Goal: Task Accomplishment & Management: Manage account settings

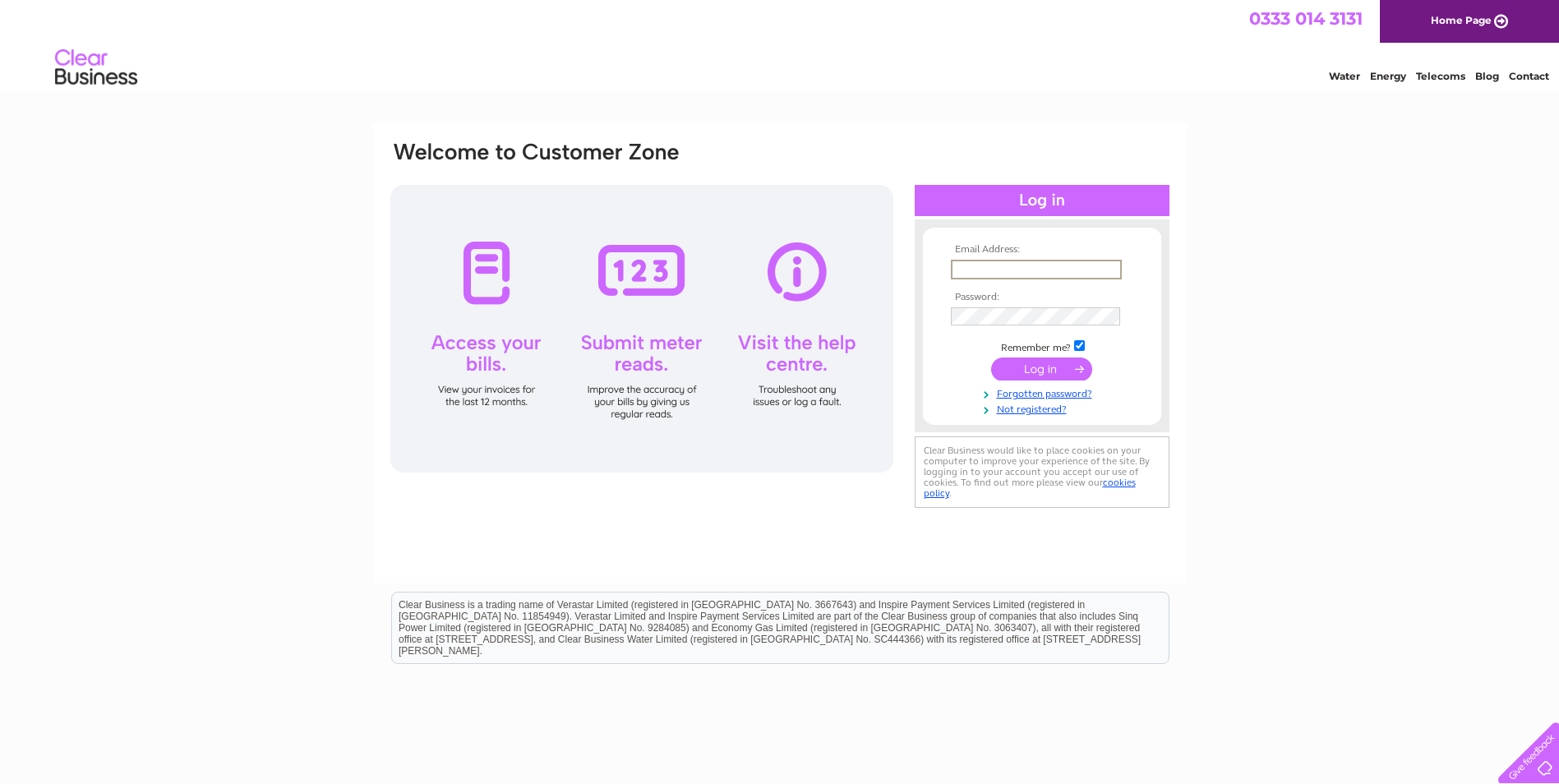
click at [1005, 264] on input "text" at bounding box center [1036, 270] width 171 height 20
type input "[PERSON_NAME][EMAIL_ADDRESS][DOMAIN_NAME]"
click at [1068, 389] on link "Forgotten password?" at bounding box center [1044, 392] width 187 height 16
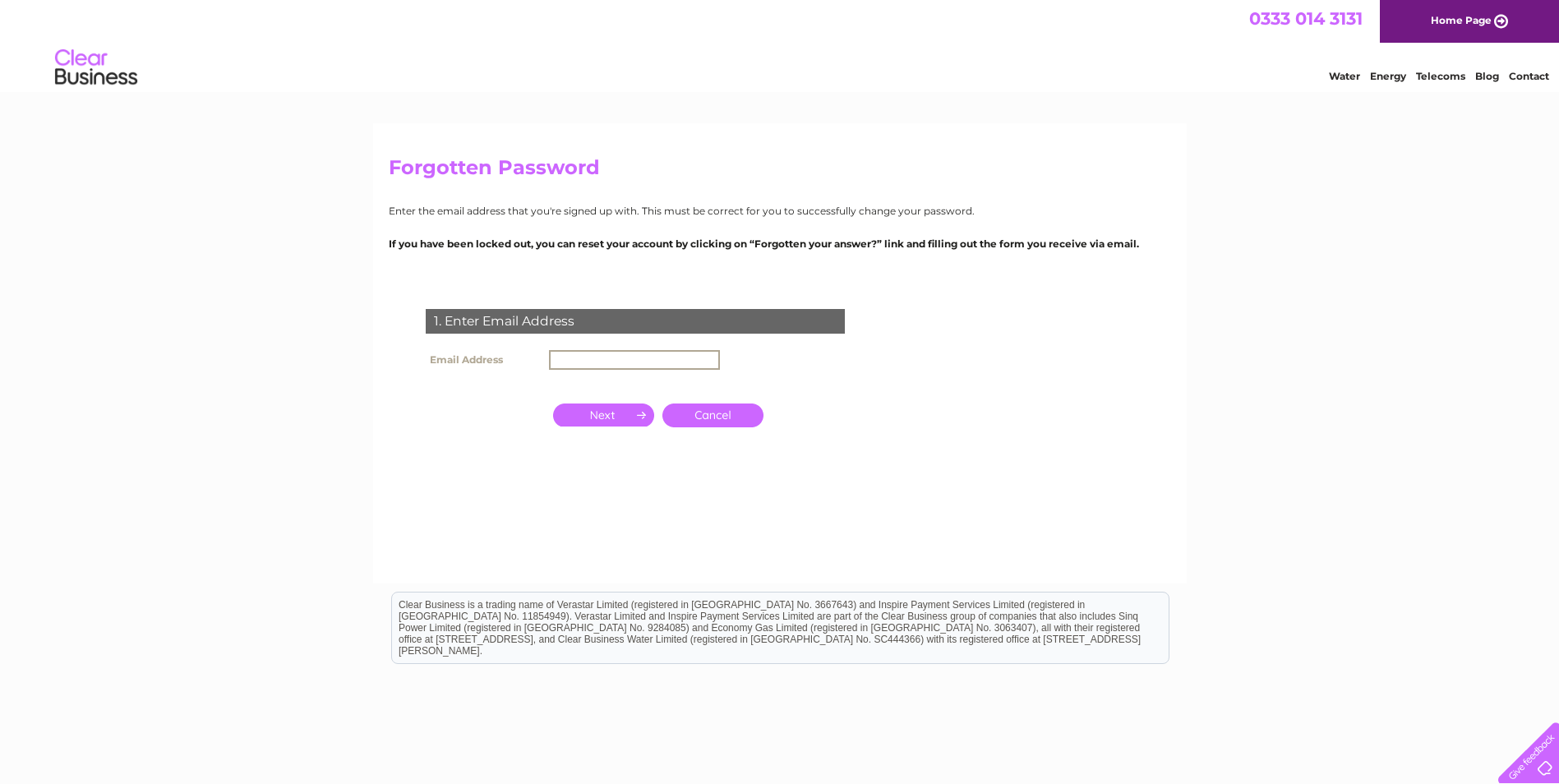
click at [613, 364] on input "text" at bounding box center [634, 360] width 171 height 20
type input "[PERSON_NAME][EMAIL_ADDRESS][DOMAIN_NAME]"
click at [620, 414] on input "button" at bounding box center [604, 415] width 101 height 23
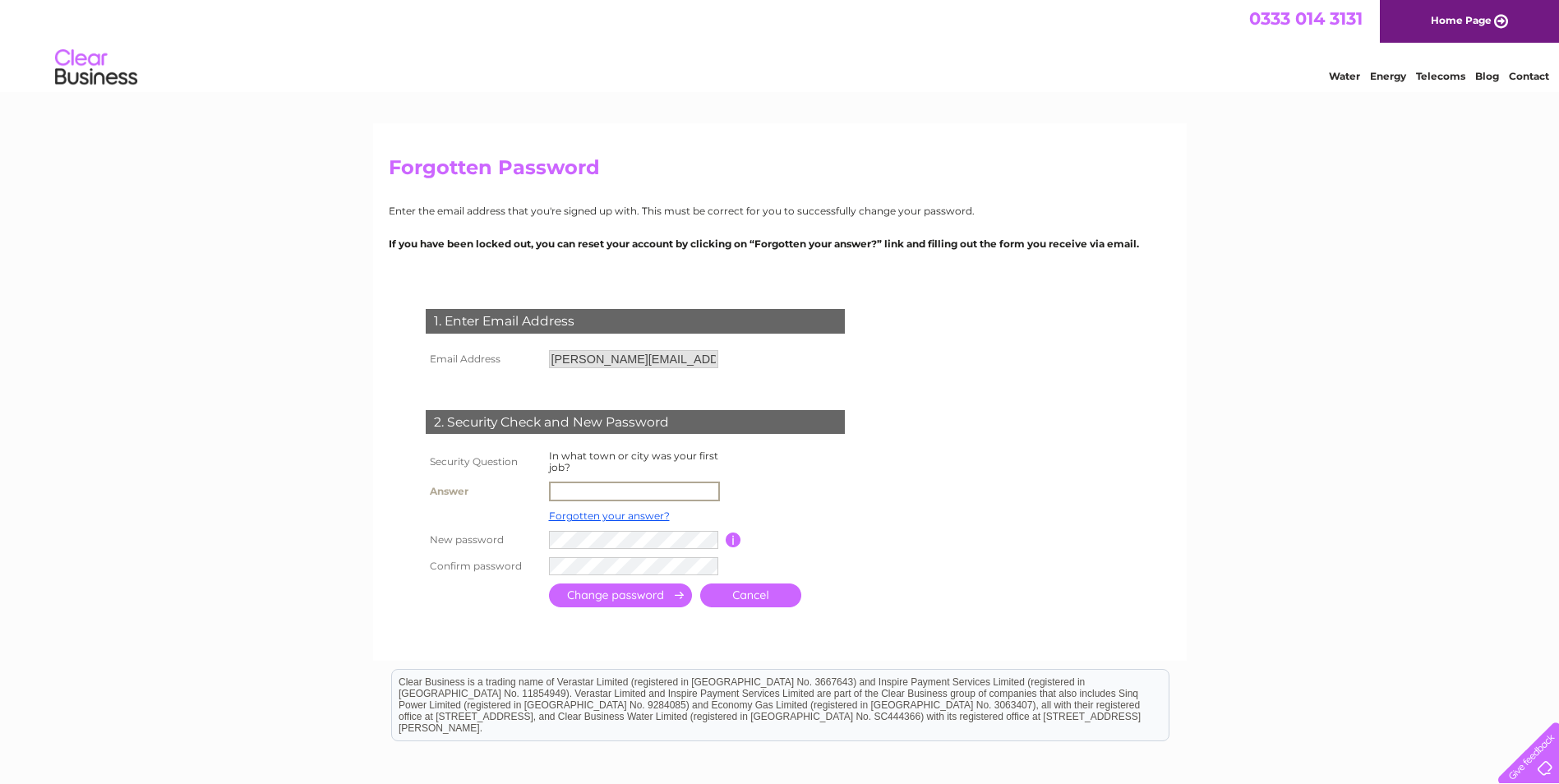
click at [627, 493] on input "text" at bounding box center [634, 492] width 171 height 20
type input "southampton"
click at [530, 573] on tr "Confirm password" at bounding box center [655, 565] width 467 height 28
click at [650, 590] on input "submit" at bounding box center [620, 595] width 143 height 24
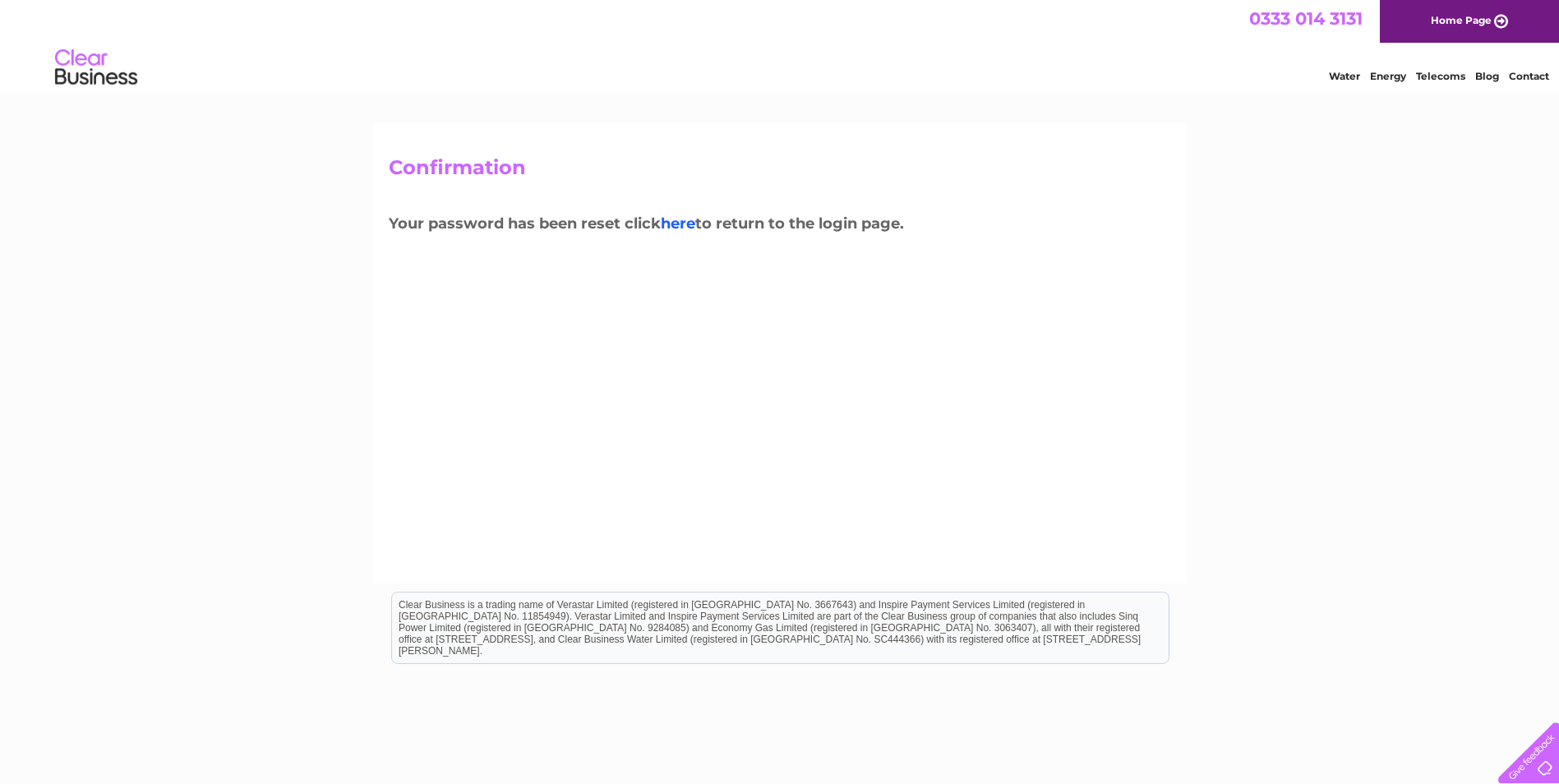
click at [689, 227] on link "here" at bounding box center [679, 223] width 35 height 18
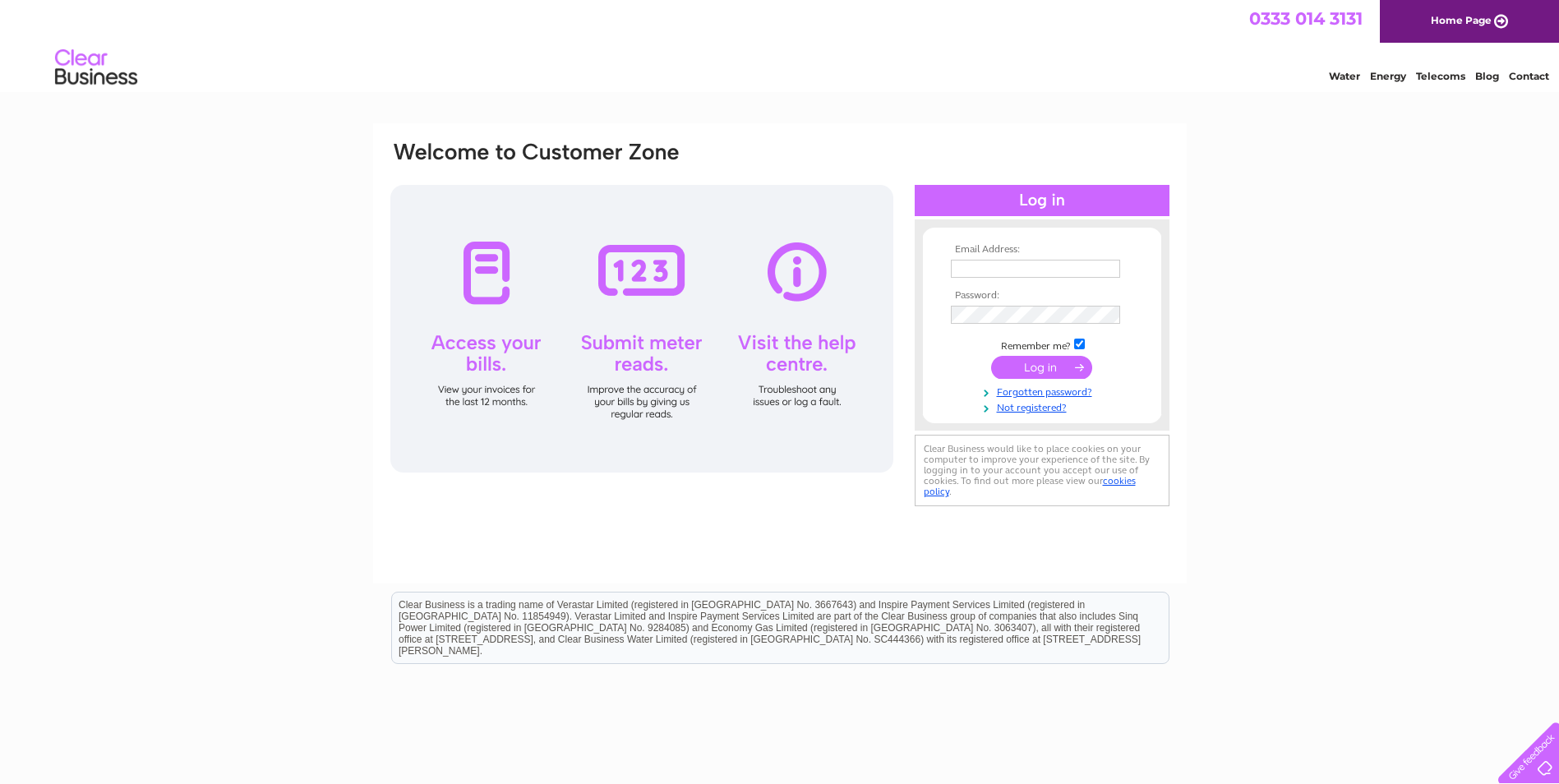
type input "[PERSON_NAME][EMAIL_ADDRESS][DOMAIN_NAME]"
click at [1039, 367] on input "submit" at bounding box center [1041, 367] width 101 height 23
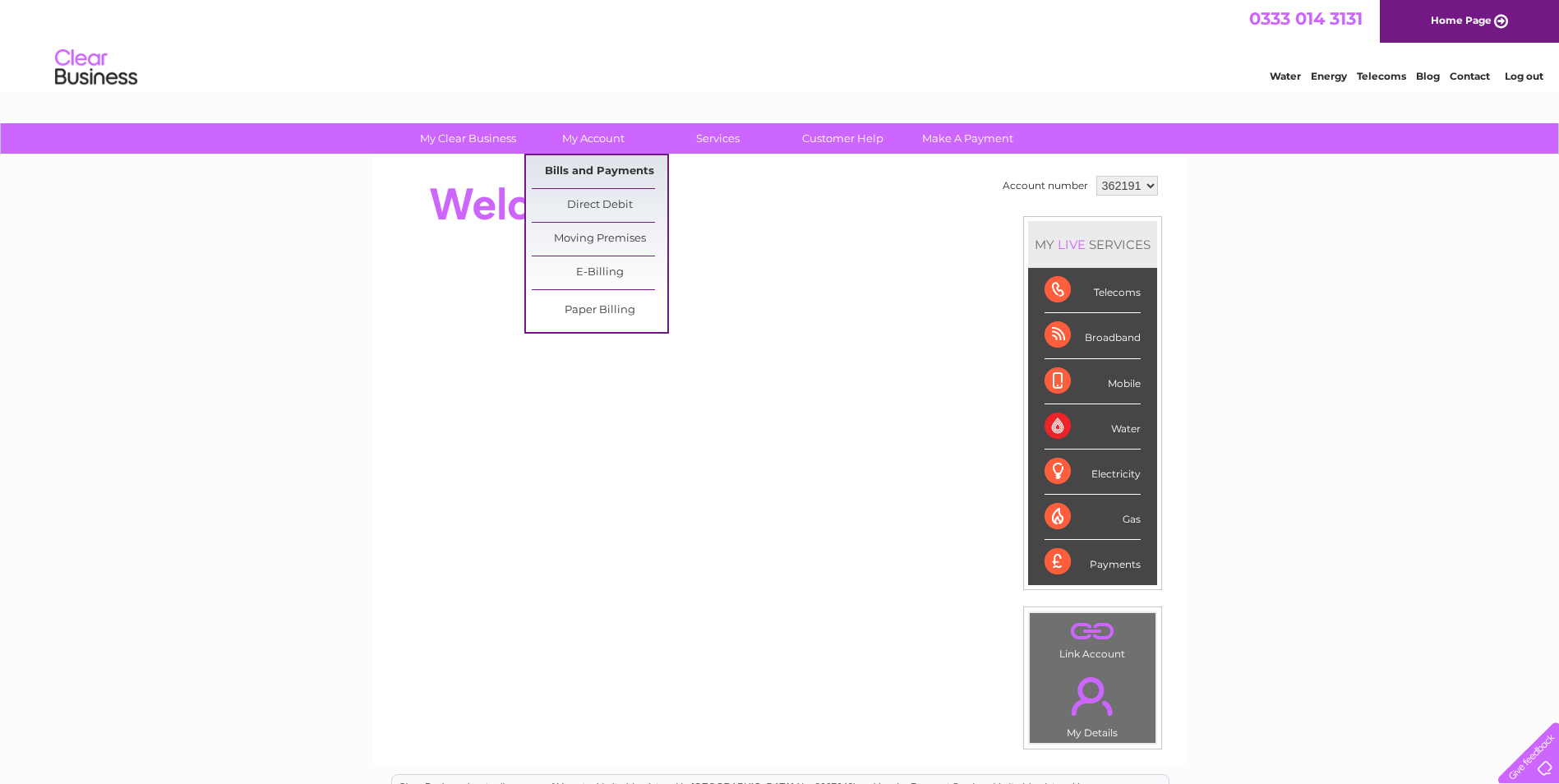
click at [591, 170] on link "Bills and Payments" at bounding box center [600, 172] width 136 height 33
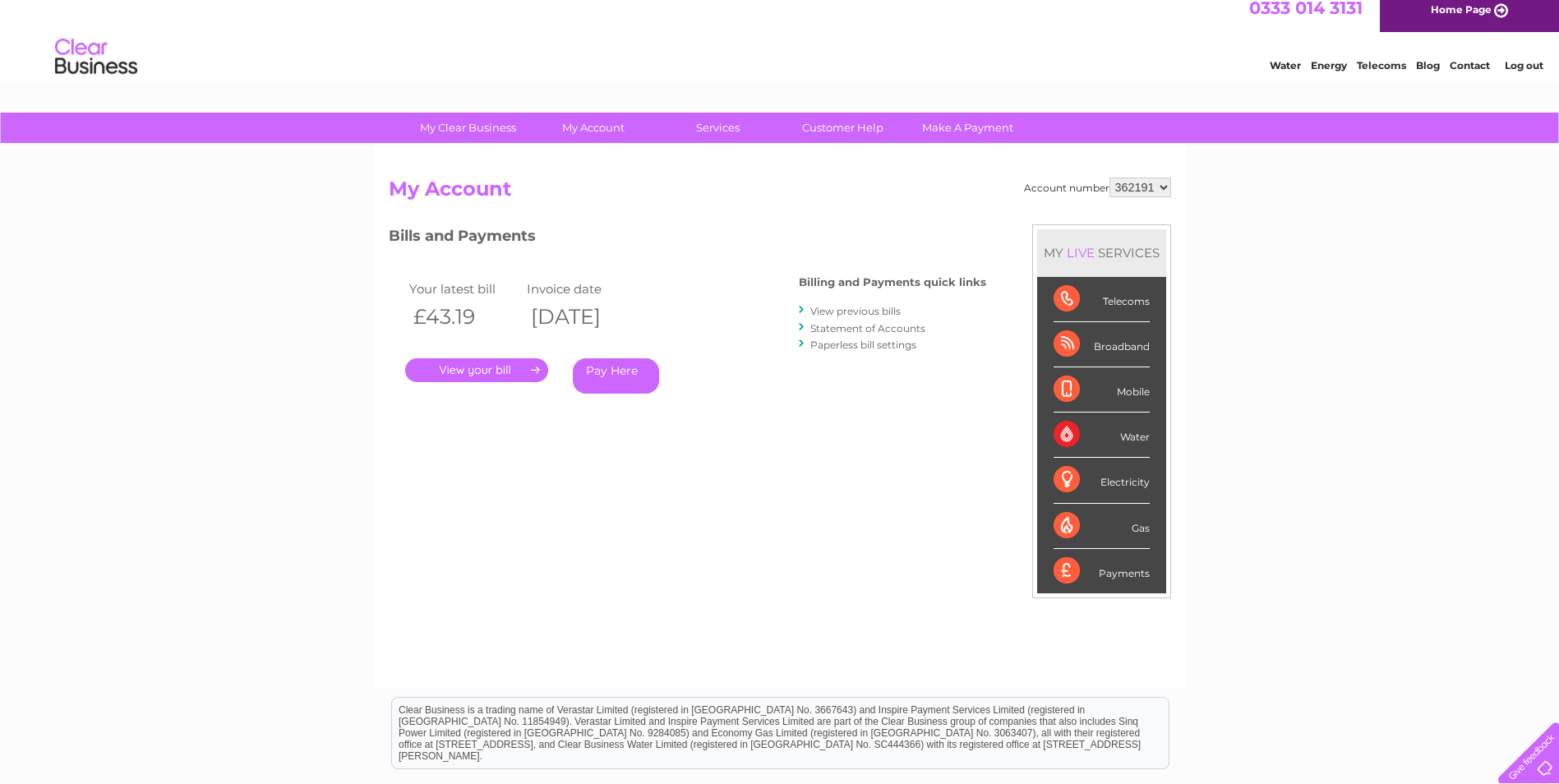
scroll to position [17, 0]
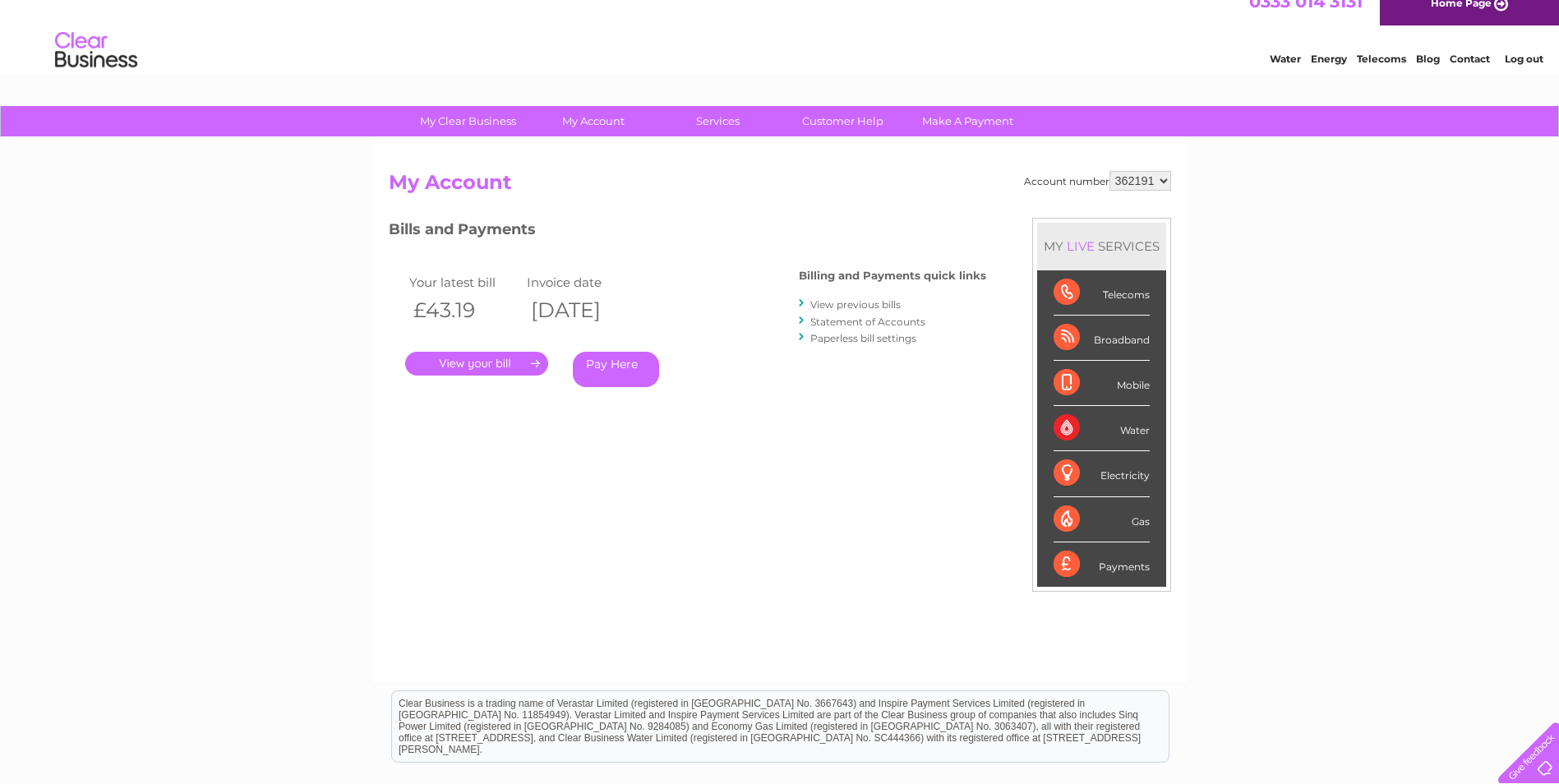
click at [873, 302] on link "View previous bills" at bounding box center [856, 304] width 91 height 12
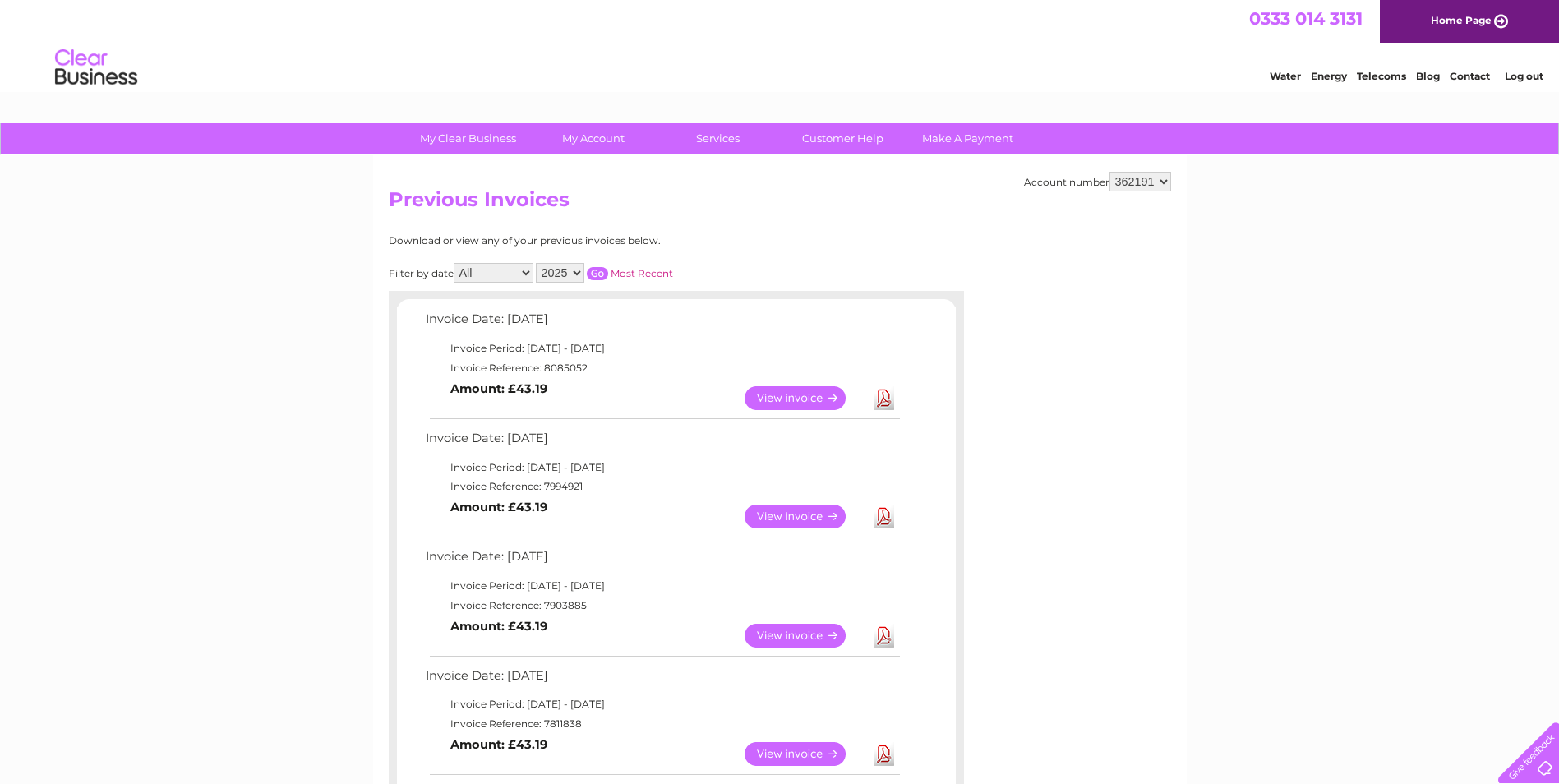
click at [570, 275] on select "2025 2024 2023 2022" at bounding box center [560, 273] width 49 height 20
select select "2022"
click at [538, 263] on select "2025 2024 2023 2022" at bounding box center [560, 273] width 49 height 20
click at [600, 274] on input "button" at bounding box center [597, 274] width 21 height 13
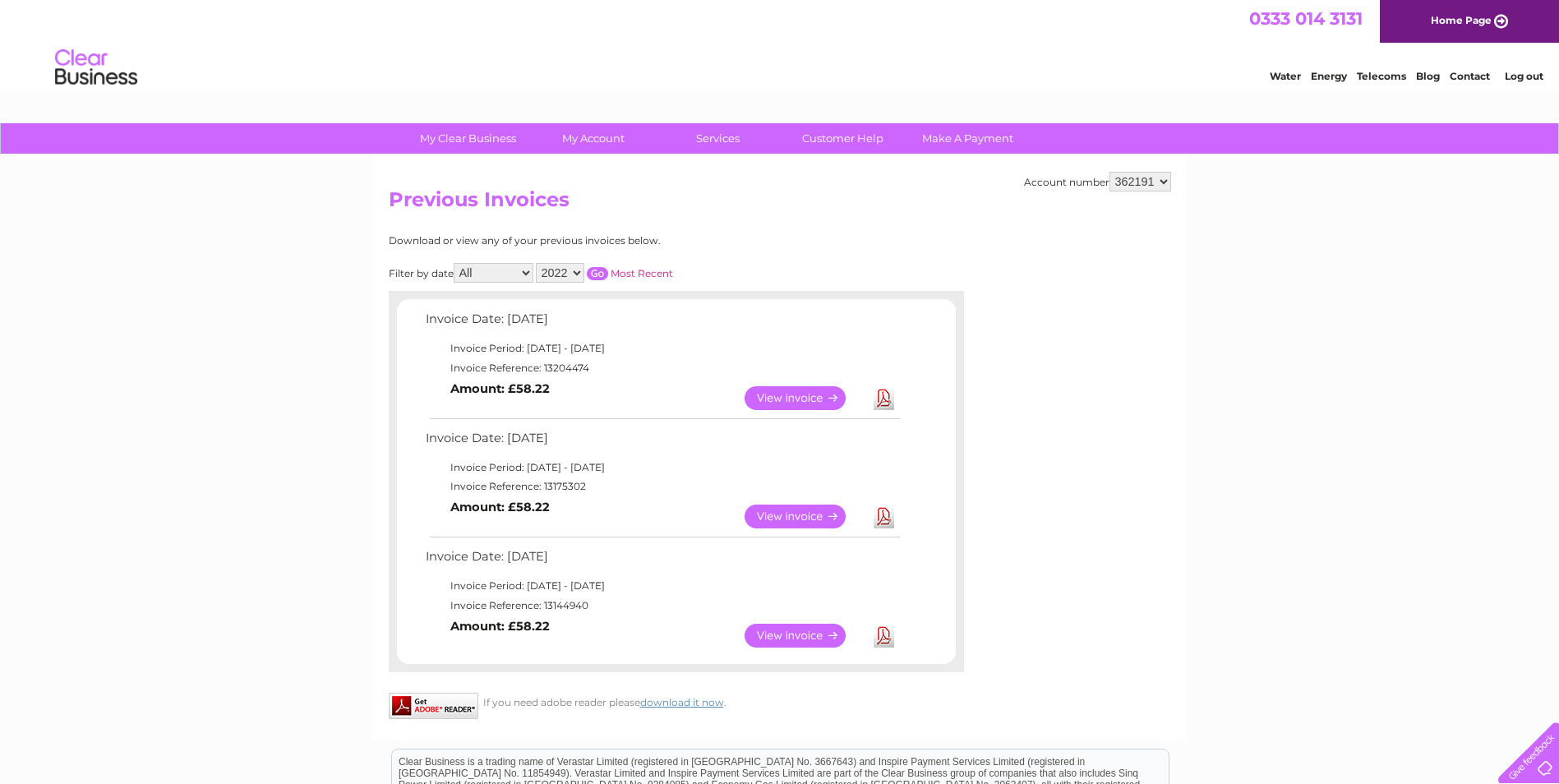
click at [823, 634] on link "View" at bounding box center [805, 636] width 121 height 24
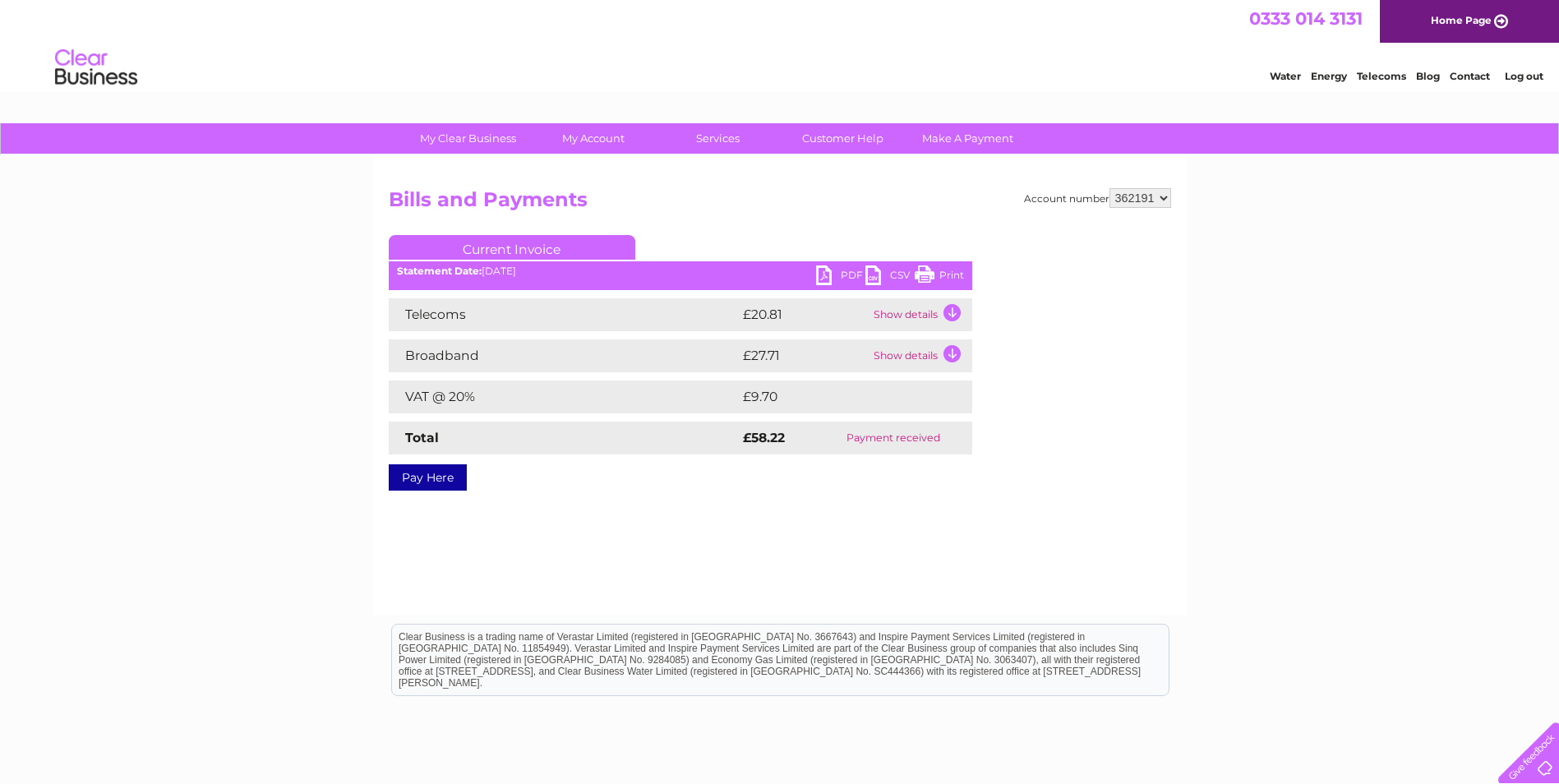
click at [914, 314] on td "Show details" at bounding box center [921, 315] width 103 height 33
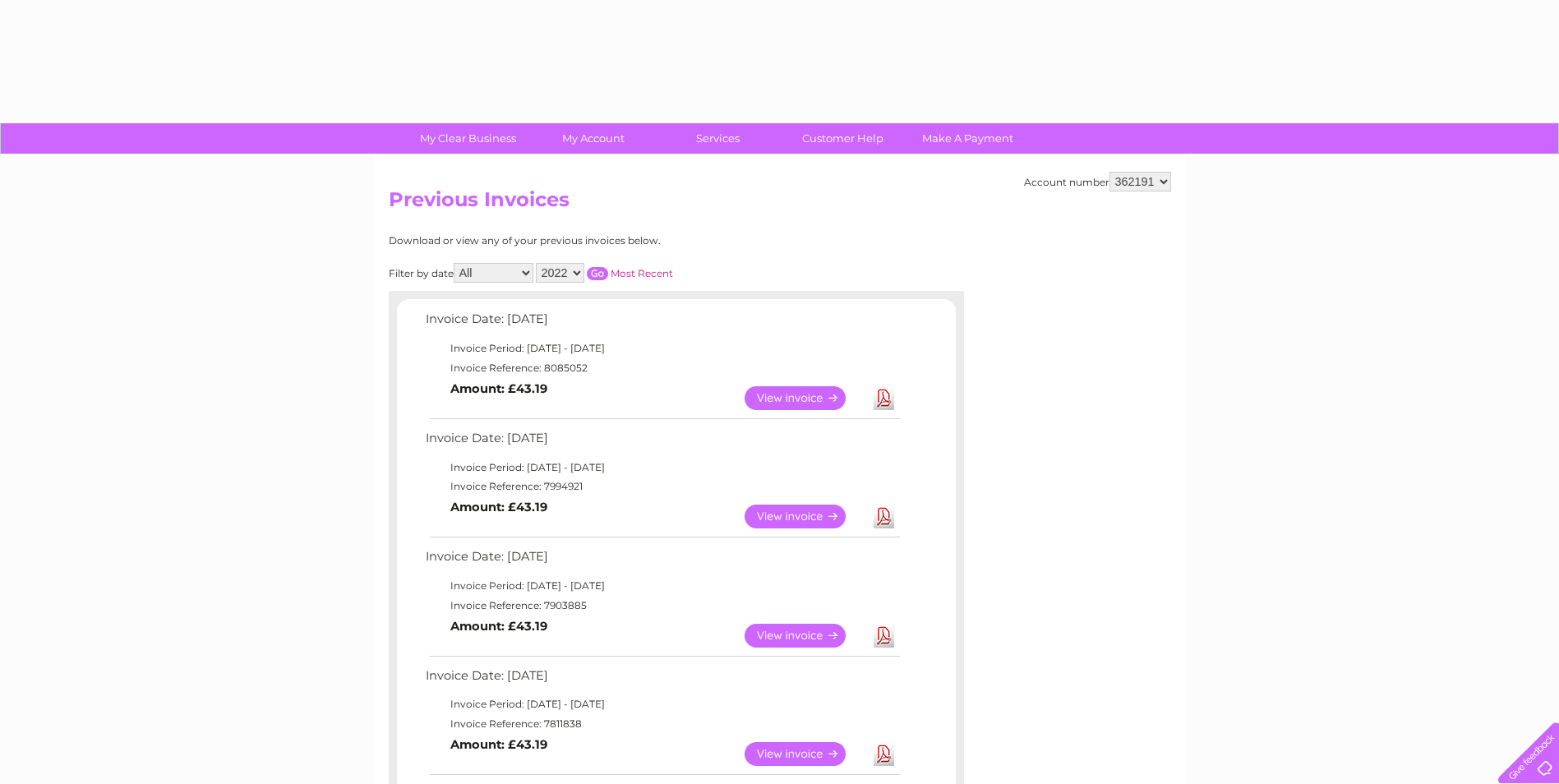
select select "2022"
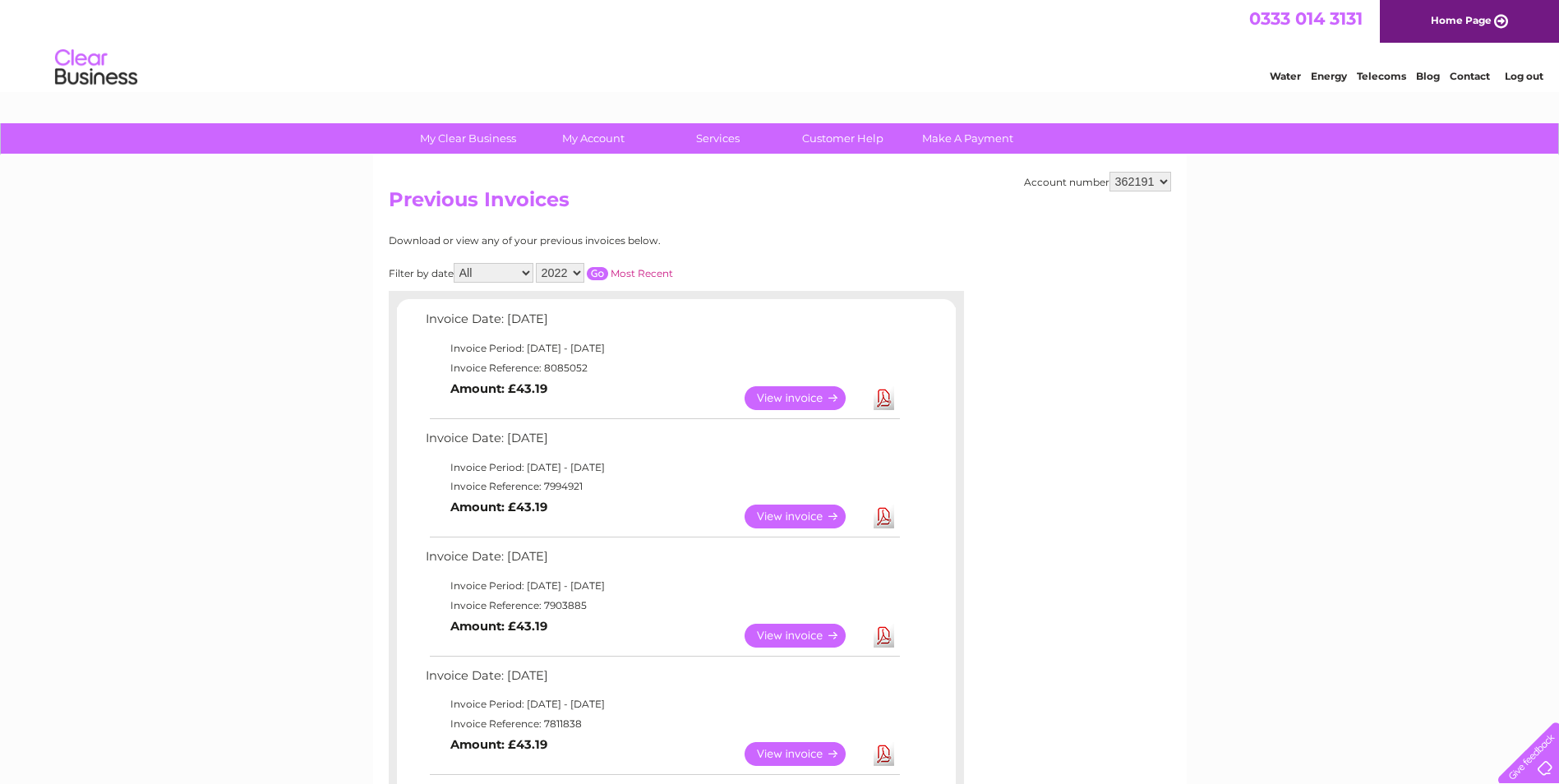
click at [569, 268] on select "2025 2024 2023 2022" at bounding box center [560, 273] width 49 height 20
click at [573, 272] on select "2025 2024 2023 2022" at bounding box center [560, 273] width 49 height 20
click at [720, 269] on div "Filter by date All January February March April May June July August September …" at bounding box center [604, 273] width 431 height 20
click at [1144, 184] on select "362191" at bounding box center [1140, 182] width 61 height 20
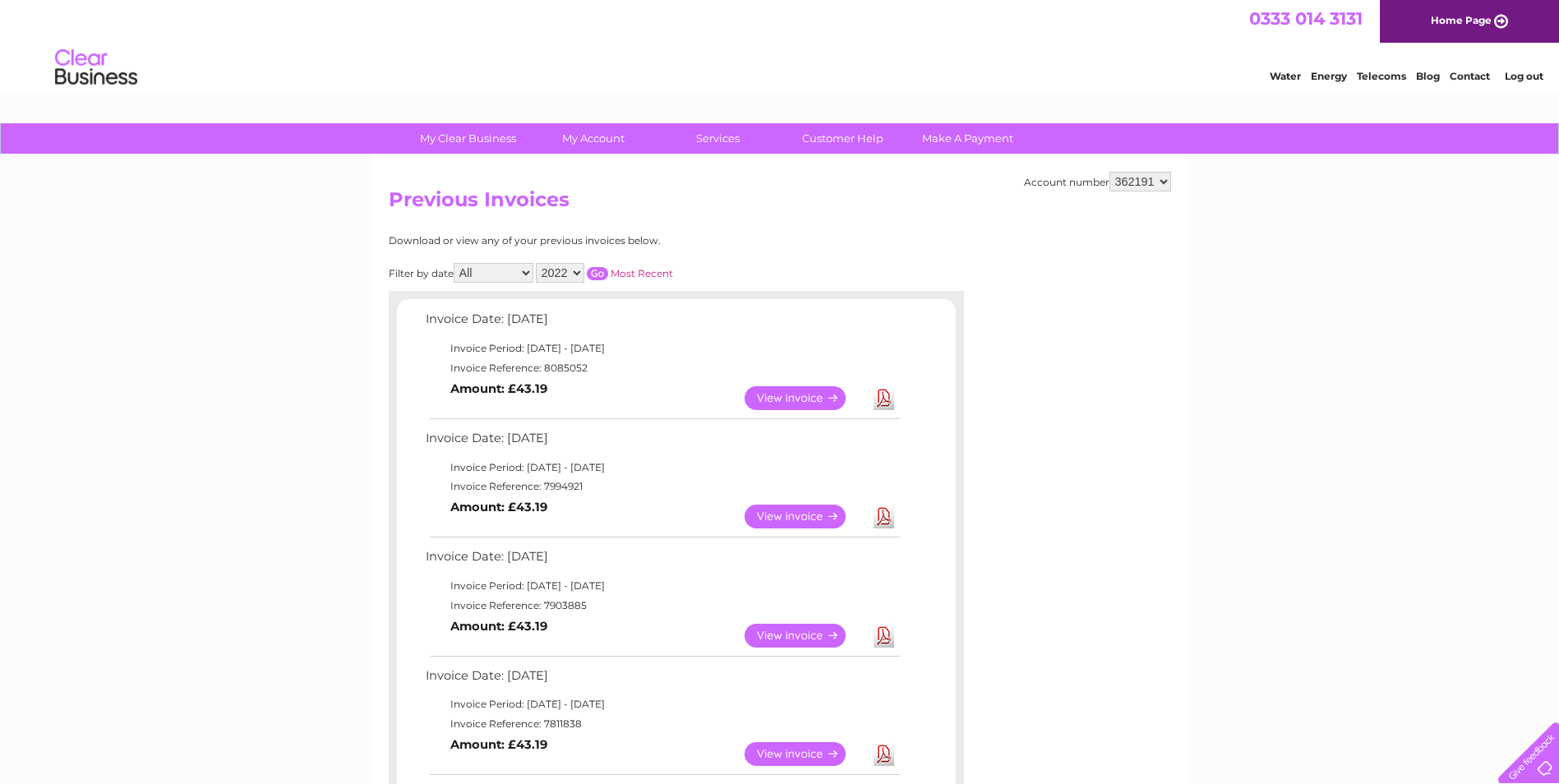
click at [1146, 190] on select "362191" at bounding box center [1140, 182] width 61 height 20
click at [1156, 273] on div at bounding box center [1097, 333] width 148 height 197
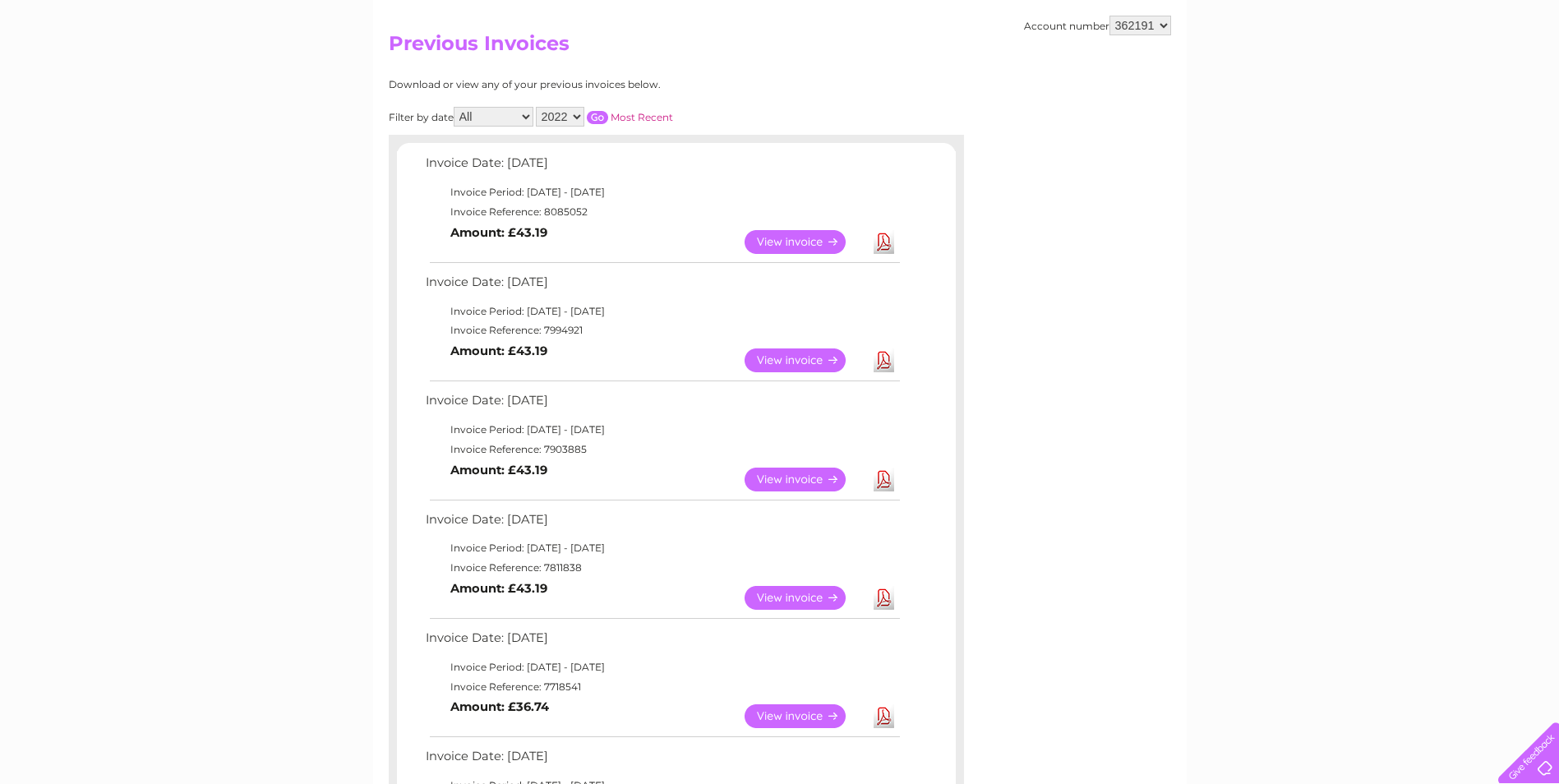
scroll to position [28, 0]
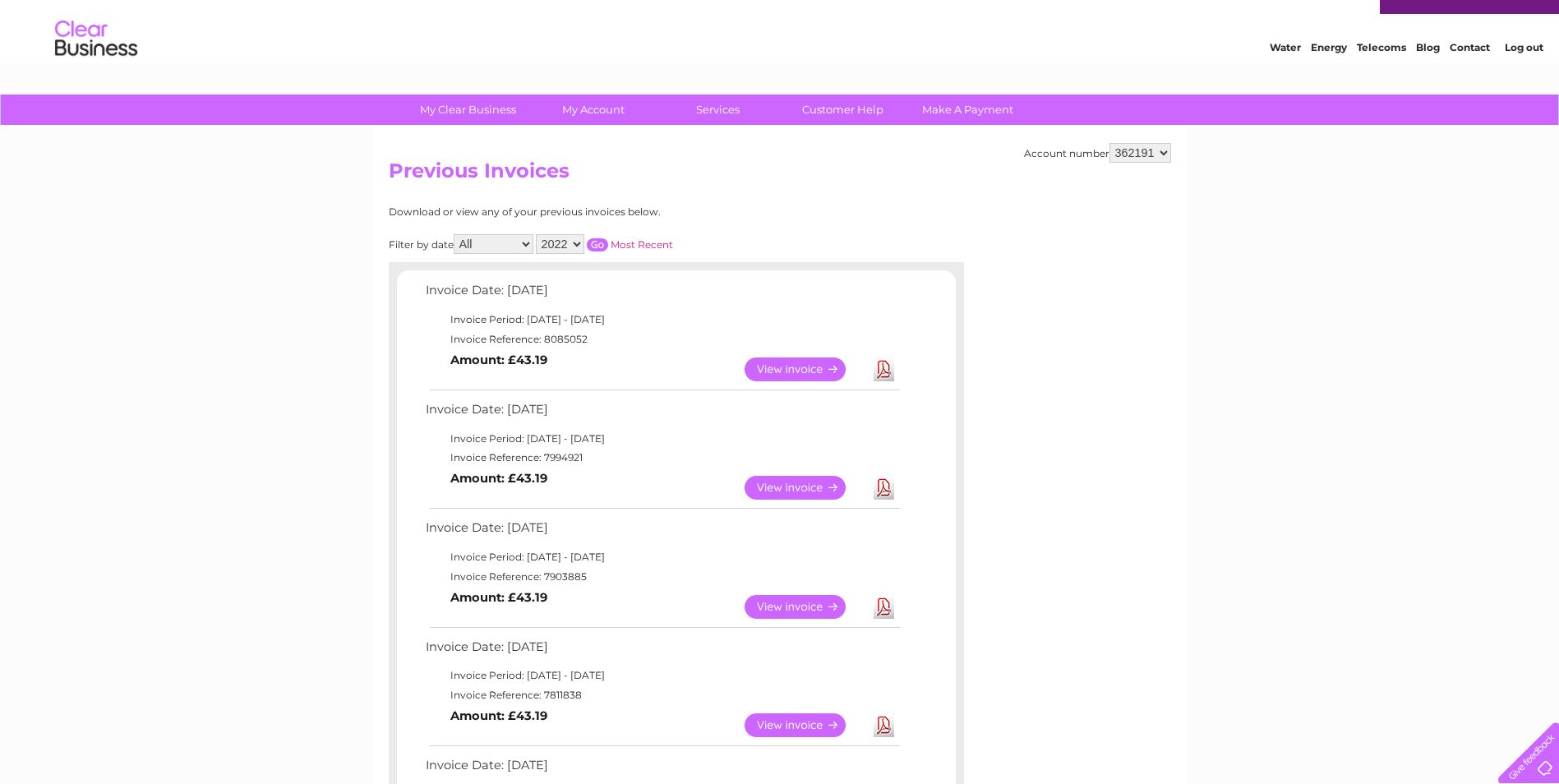
click at [599, 240] on input "button" at bounding box center [597, 245] width 21 height 13
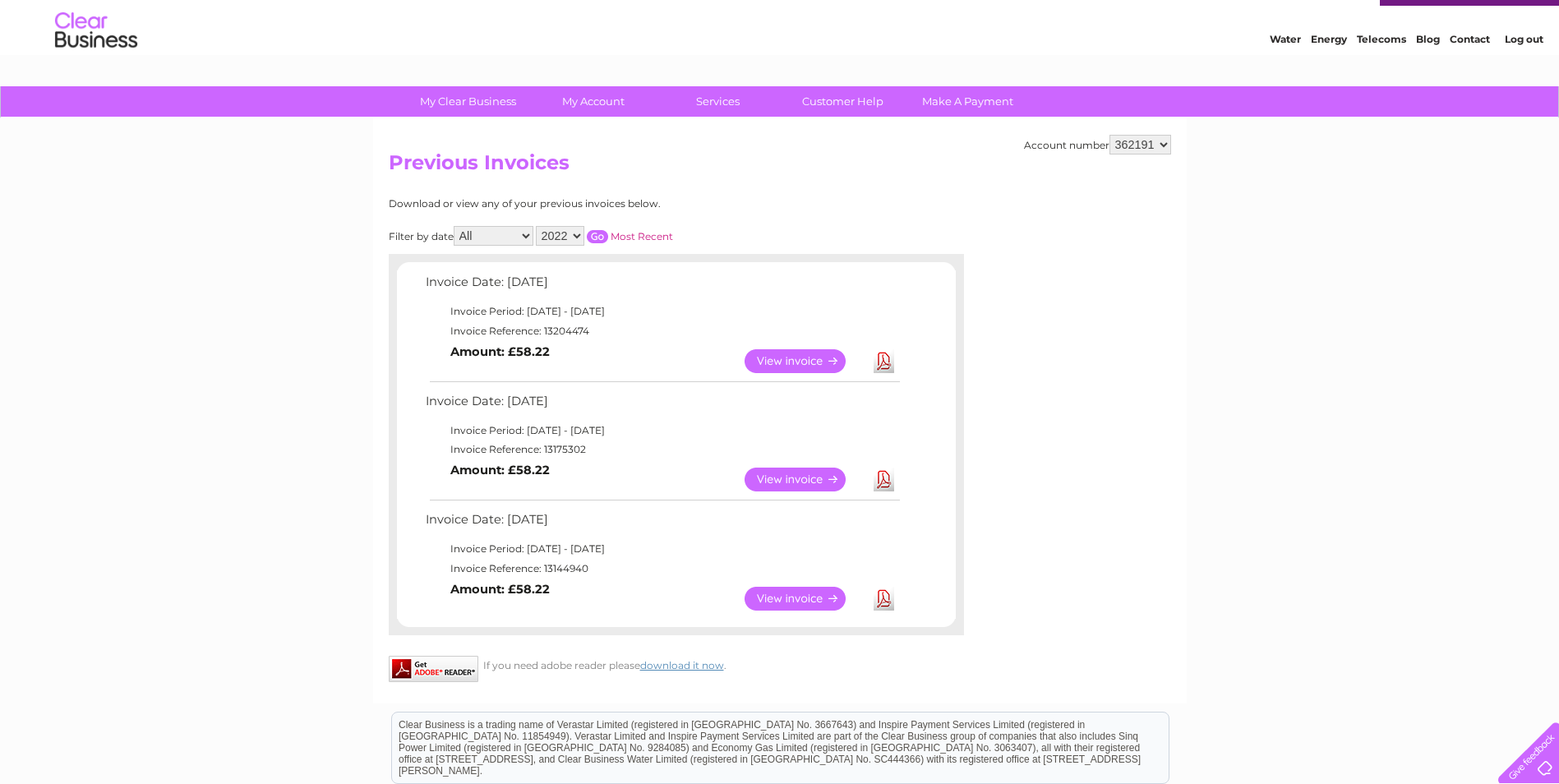
scroll to position [0, 0]
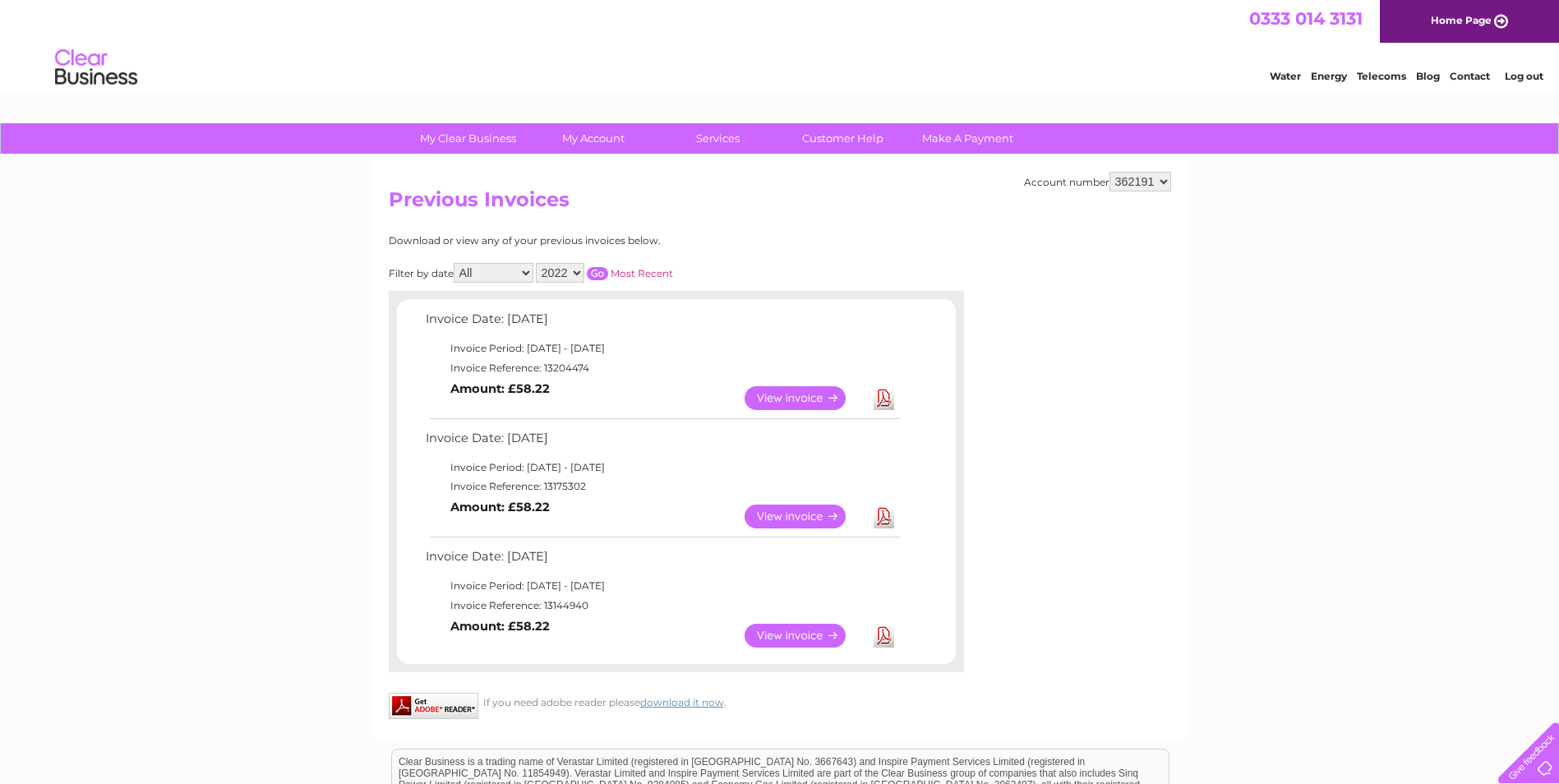
click at [569, 273] on select "2025 2024 2023 2022" at bounding box center [560, 273] width 49 height 20
click at [538, 263] on select "2025 2024 2023 2022" at bounding box center [560, 273] width 49 height 20
click at [744, 272] on div "Filter by date All January February March April May June July August September …" at bounding box center [604, 273] width 431 height 20
click at [802, 635] on link "View" at bounding box center [805, 636] width 121 height 24
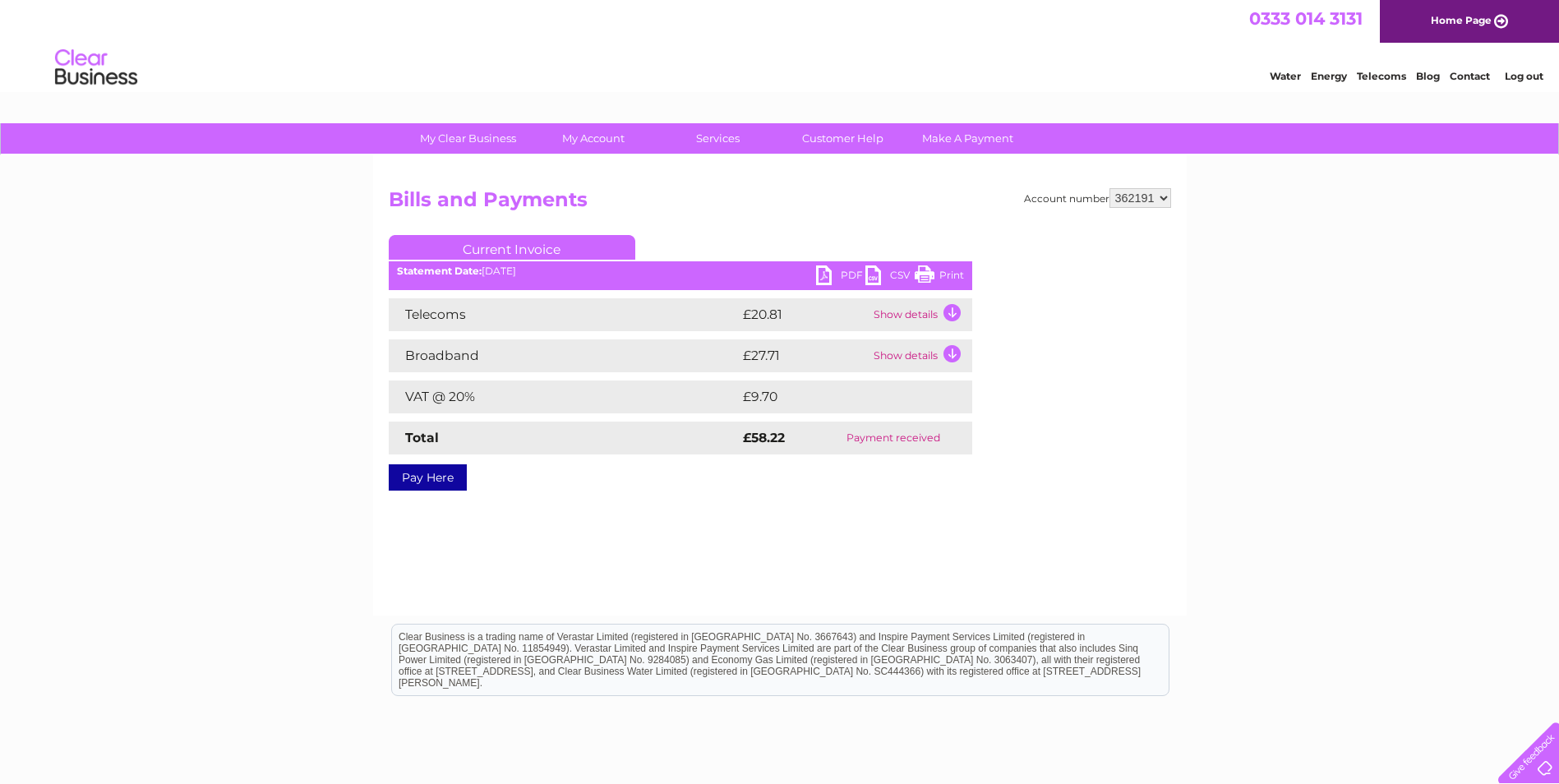
click at [849, 274] on link "PDF" at bounding box center [841, 278] width 49 height 24
click at [846, 135] on link "Customer Help" at bounding box center [843, 138] width 136 height 30
click at [738, 217] on h2 "Bills and Payments" at bounding box center [780, 204] width 782 height 31
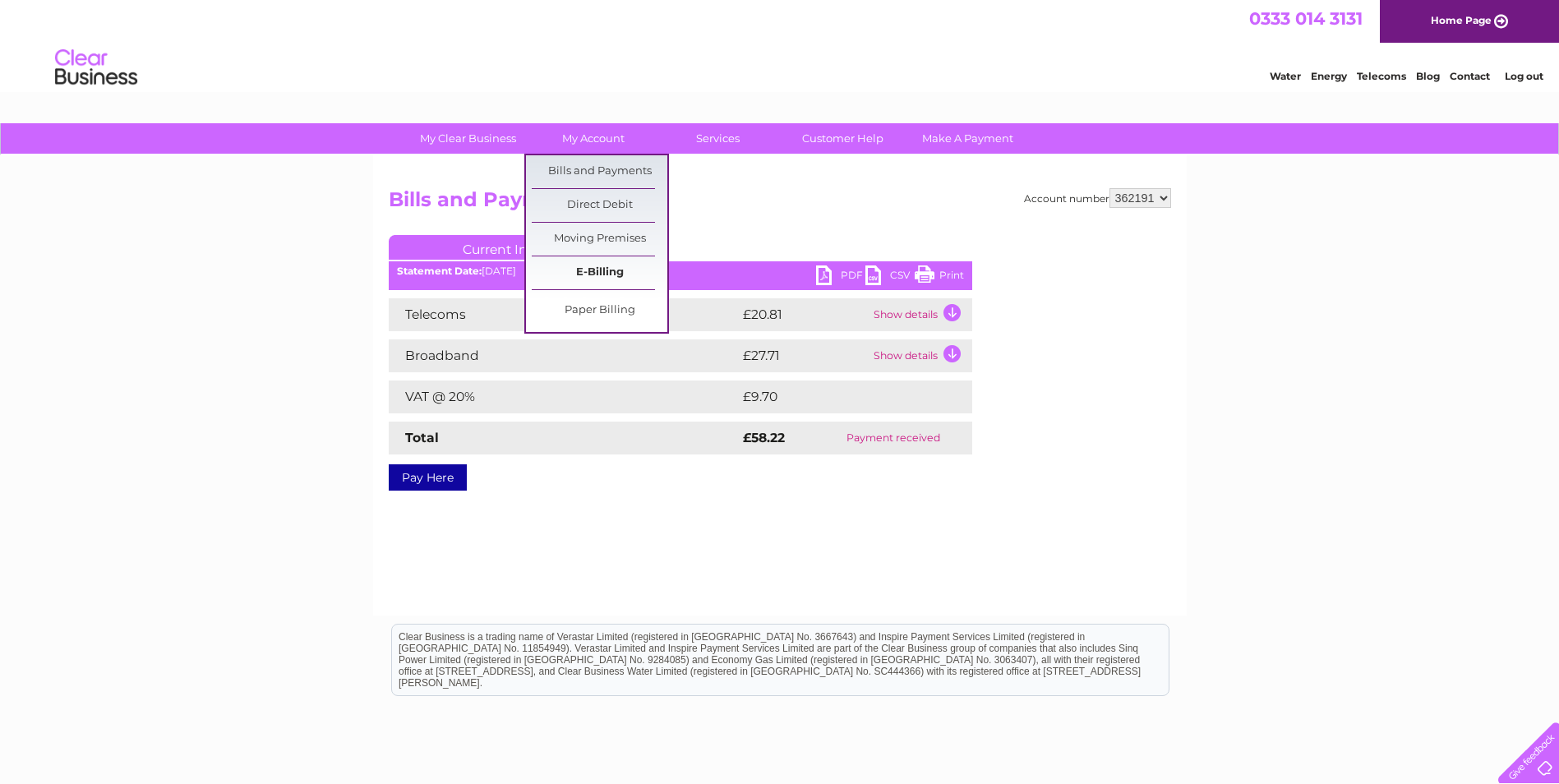
click at [597, 275] on link "E-Billing" at bounding box center [600, 273] width 136 height 33
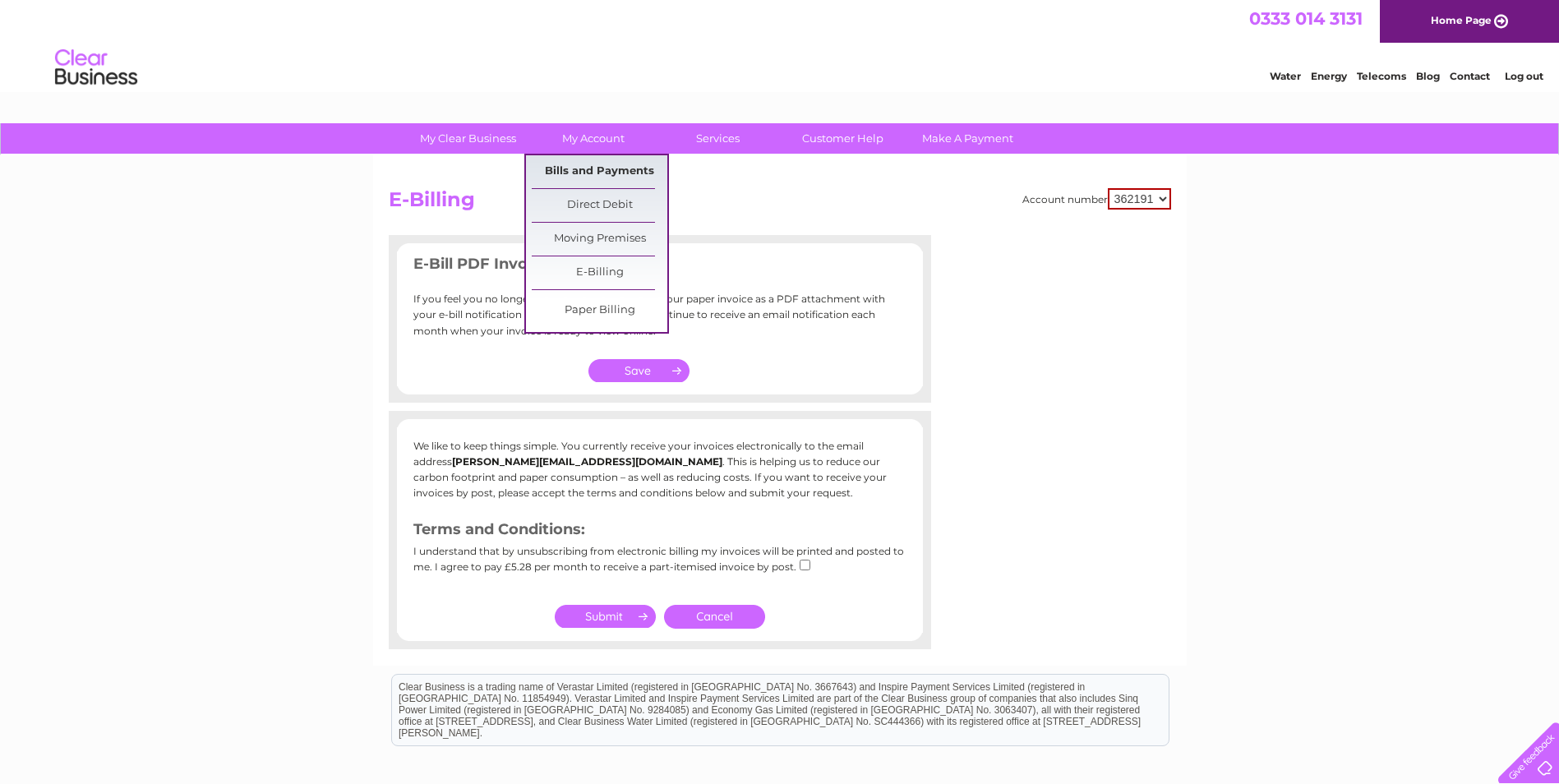
click at [600, 170] on link "Bills and Payments" at bounding box center [600, 172] width 136 height 33
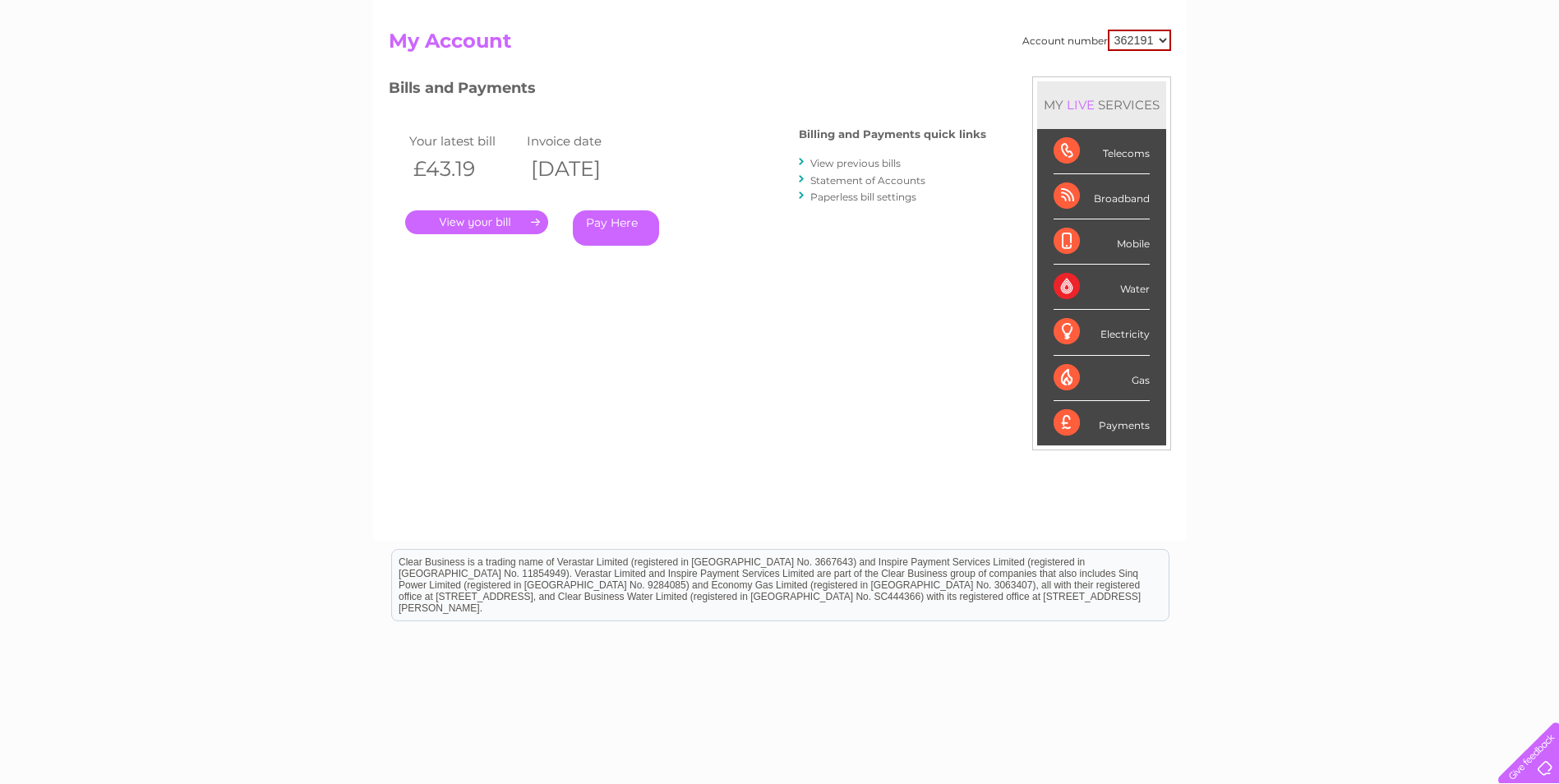
scroll to position [159, 0]
click at [867, 160] on link "View previous bills" at bounding box center [856, 162] width 91 height 12
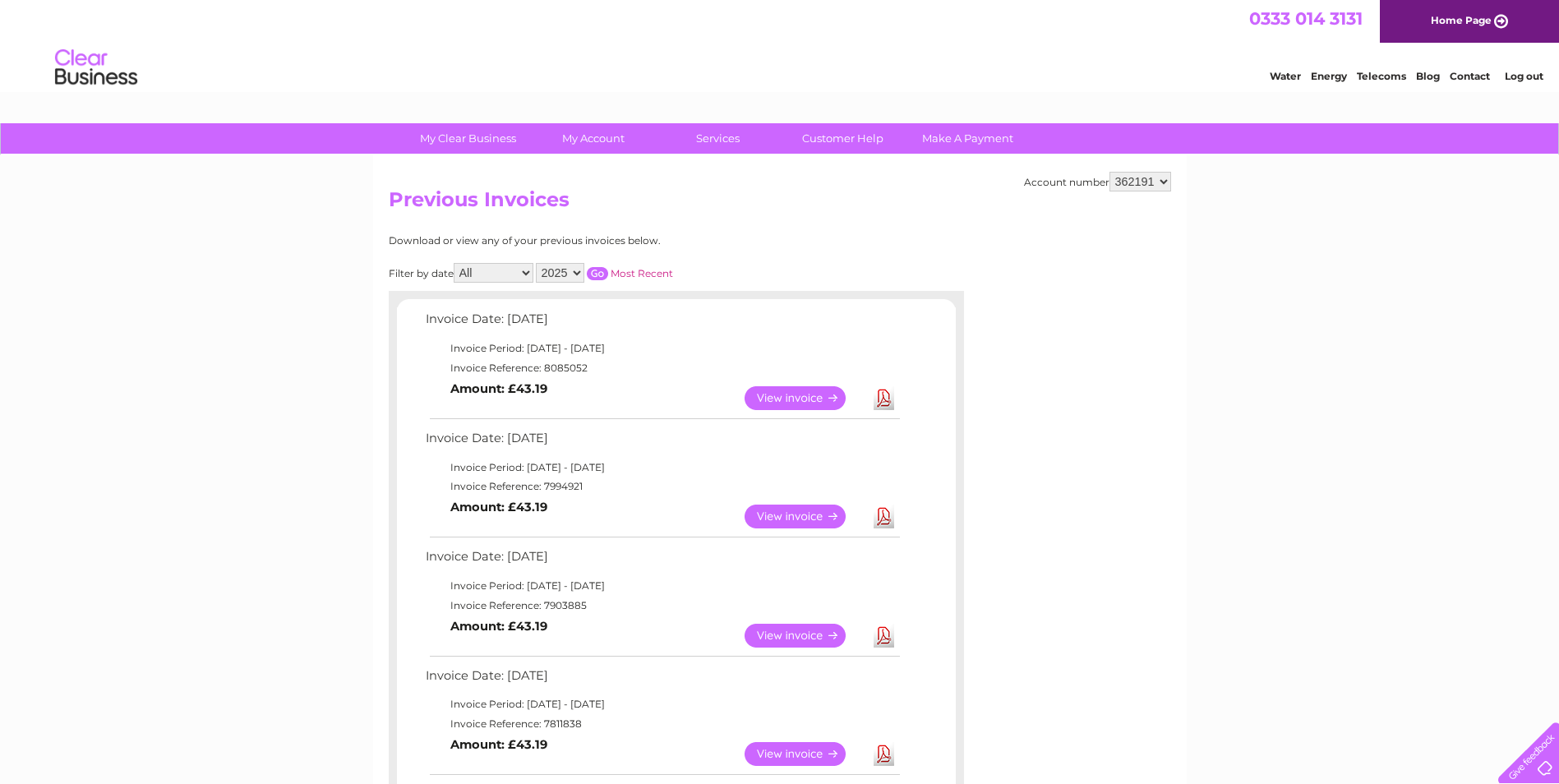
click at [573, 272] on select "2025 2024 2023 2022" at bounding box center [560, 273] width 49 height 20
click at [538, 263] on select "2025 2024 2023 2022" at bounding box center [560, 273] width 49 height 20
click at [570, 271] on select "2025 2024 2023 2022" at bounding box center [560, 273] width 49 height 20
select select "2022"
click at [538, 263] on select "2025 2024 2023 2022" at bounding box center [560, 273] width 49 height 20
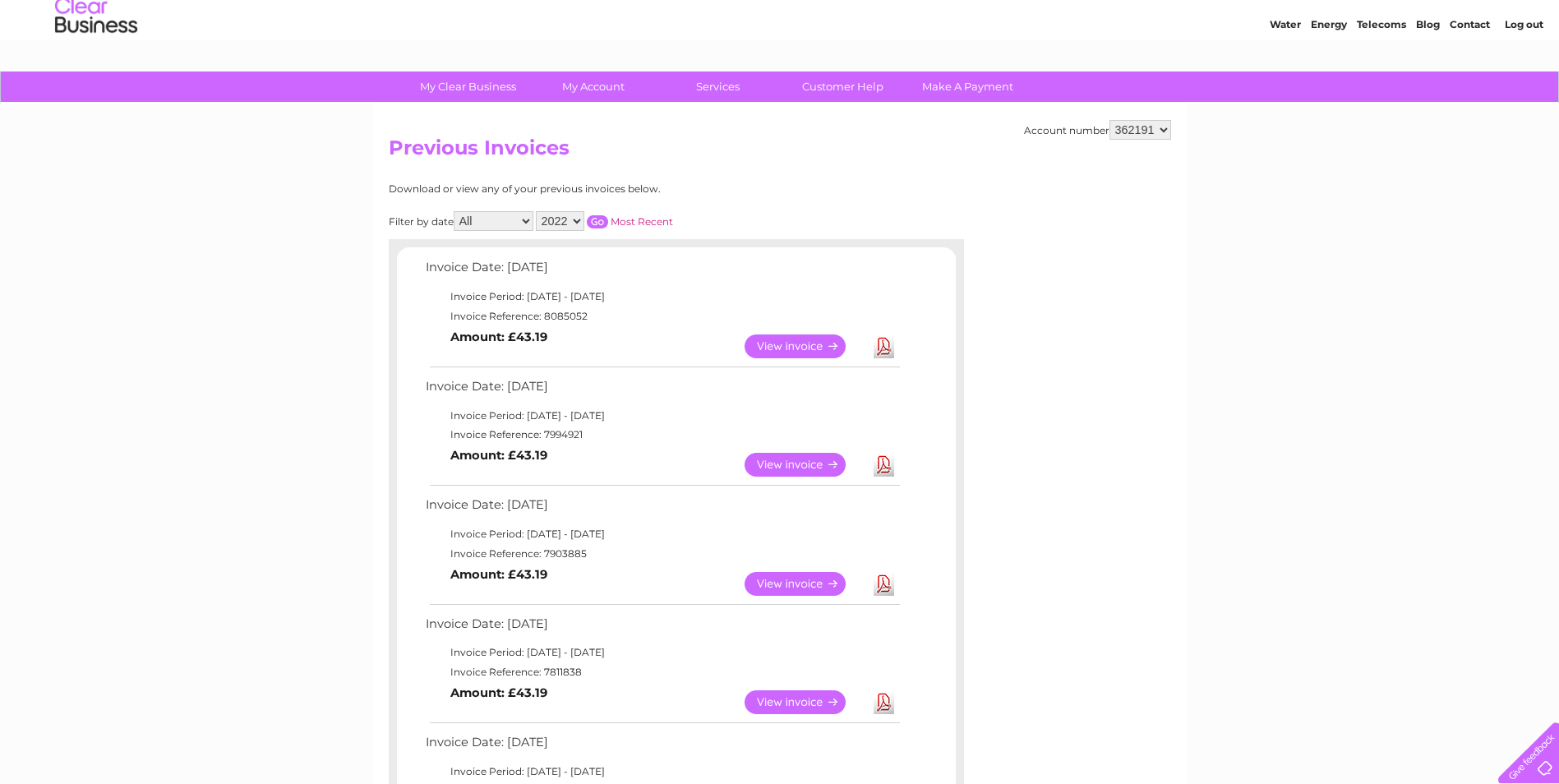
scroll to position [46, 0]
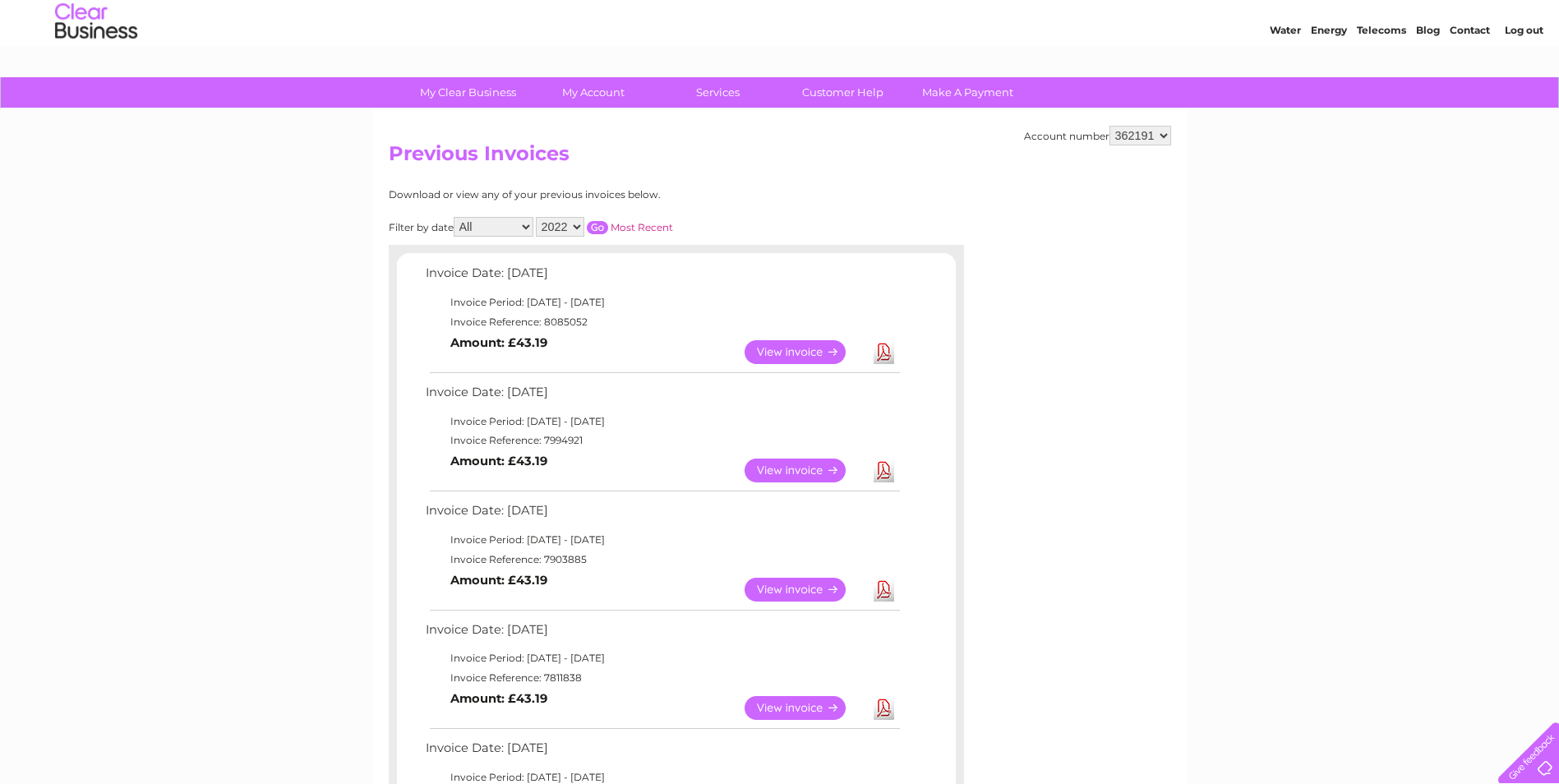
click at [592, 226] on input "button" at bounding box center [597, 227] width 21 height 13
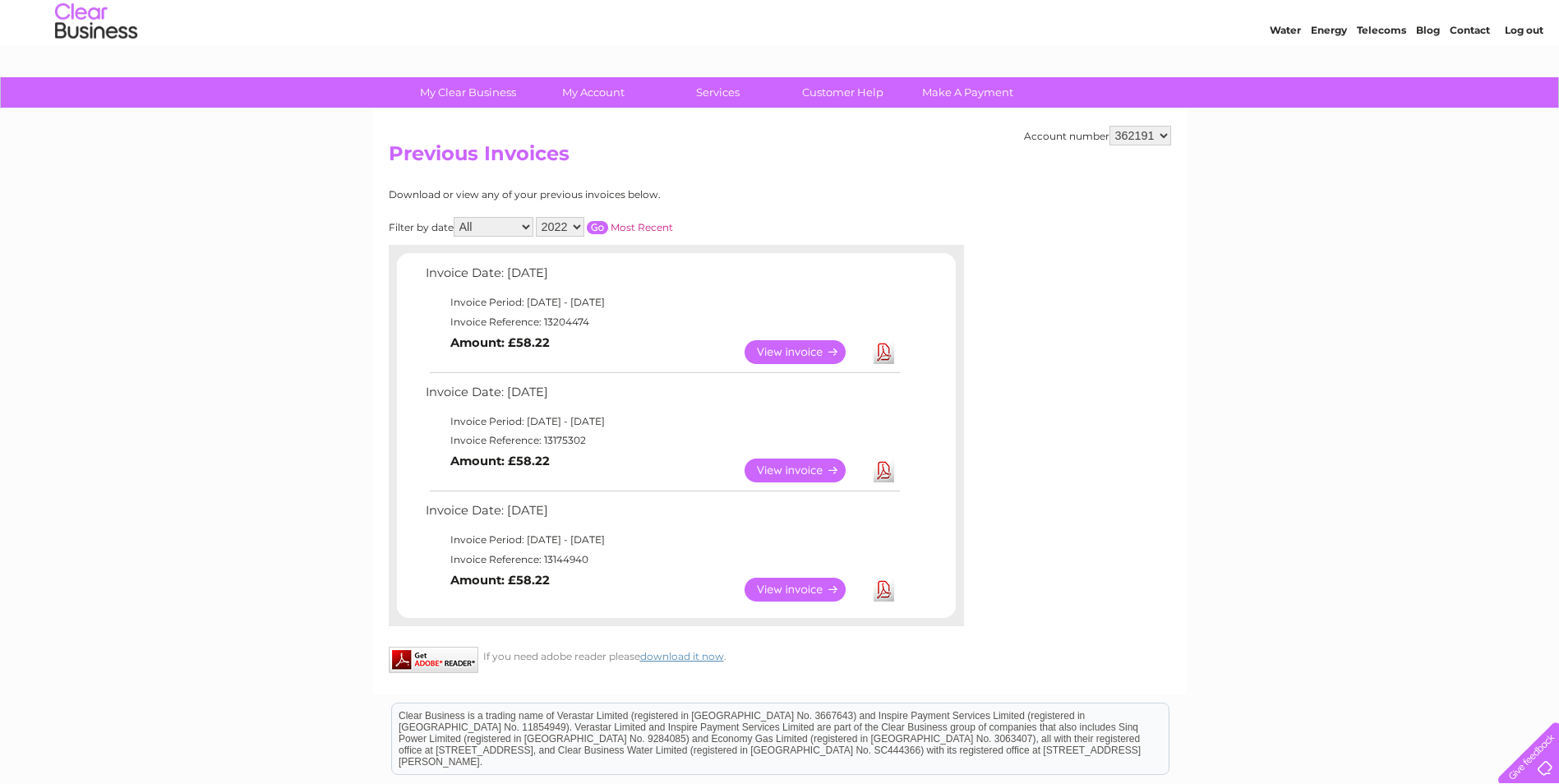
click at [1158, 133] on select "362191" at bounding box center [1140, 136] width 61 height 20
click at [1110, 125] on select "362191" at bounding box center [1140, 136] width 61 height 20
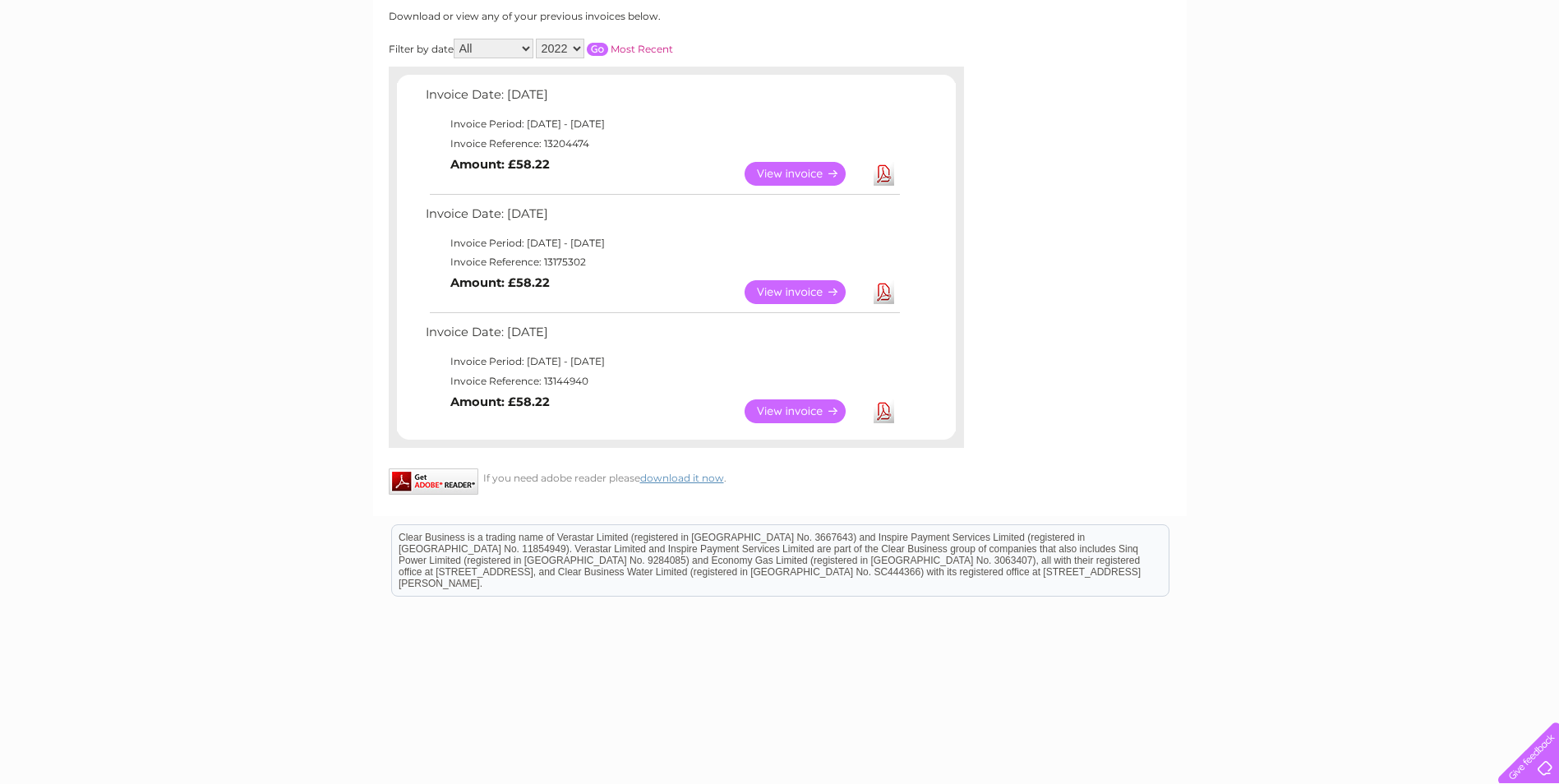
scroll to position [250, 0]
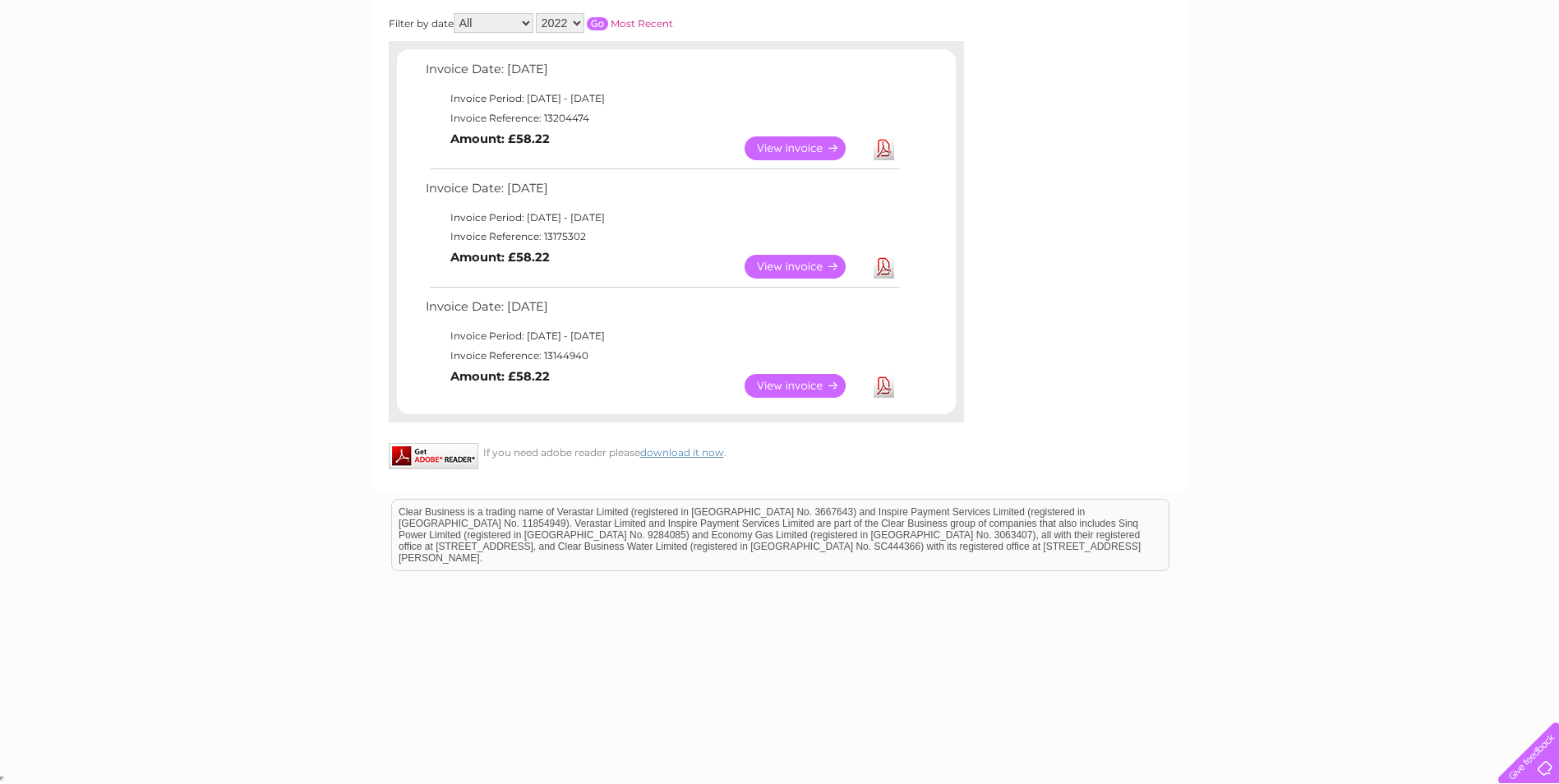
click at [1557, 414] on div "My Clear Business Login Details My Details My Preferences Link Account My Accou…" at bounding box center [780, 322] width 1559 height 898
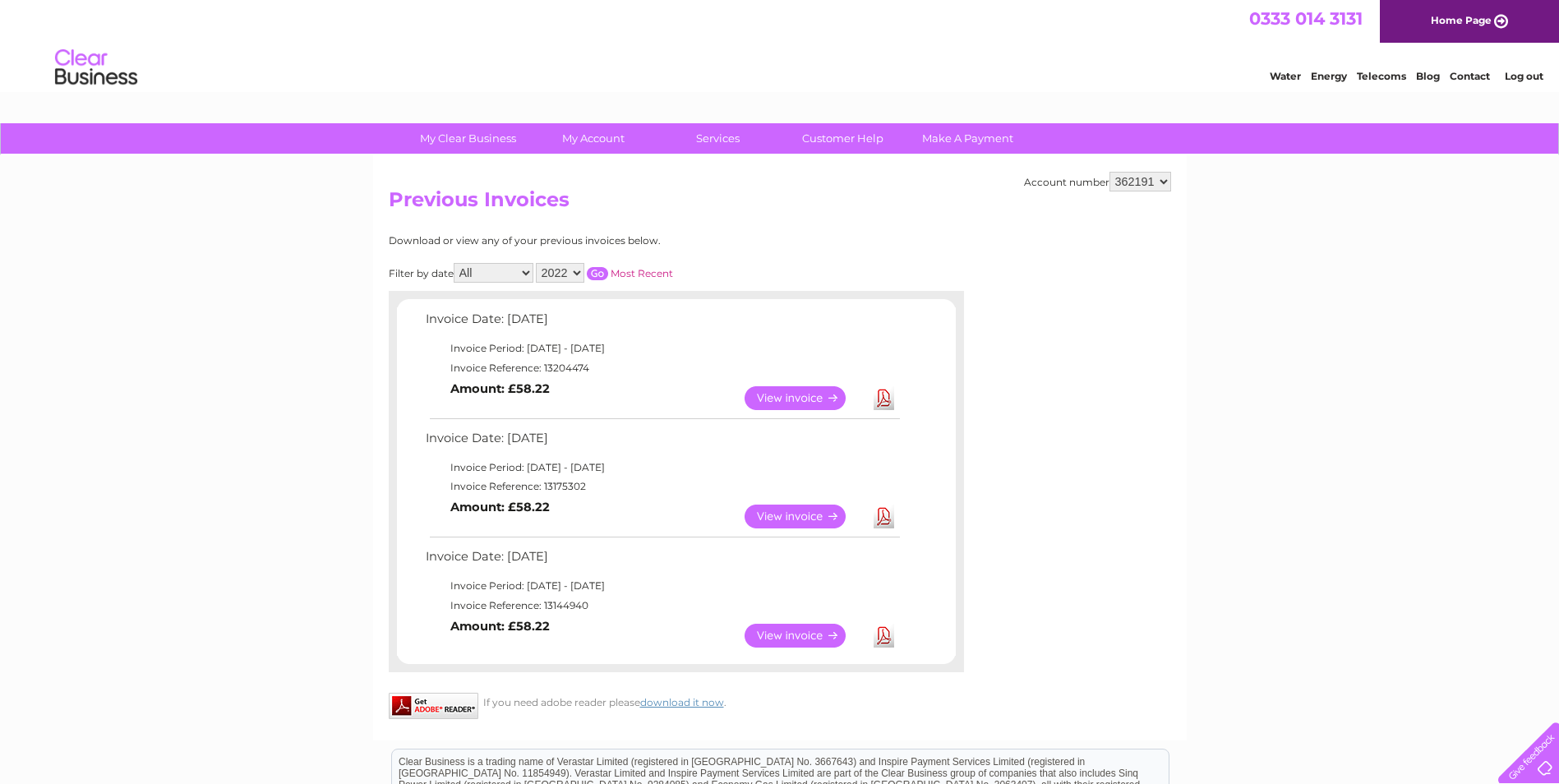
click at [1160, 184] on select "362191" at bounding box center [1140, 182] width 61 height 20
click at [577, 271] on select "2025 2024 2023 2022" at bounding box center [560, 273] width 49 height 20
click at [538, 263] on select "2025 2024 2023 2022" at bounding box center [560, 273] width 49 height 20
click at [576, 274] on select "2025 2024 2023 2022" at bounding box center [560, 273] width 49 height 20
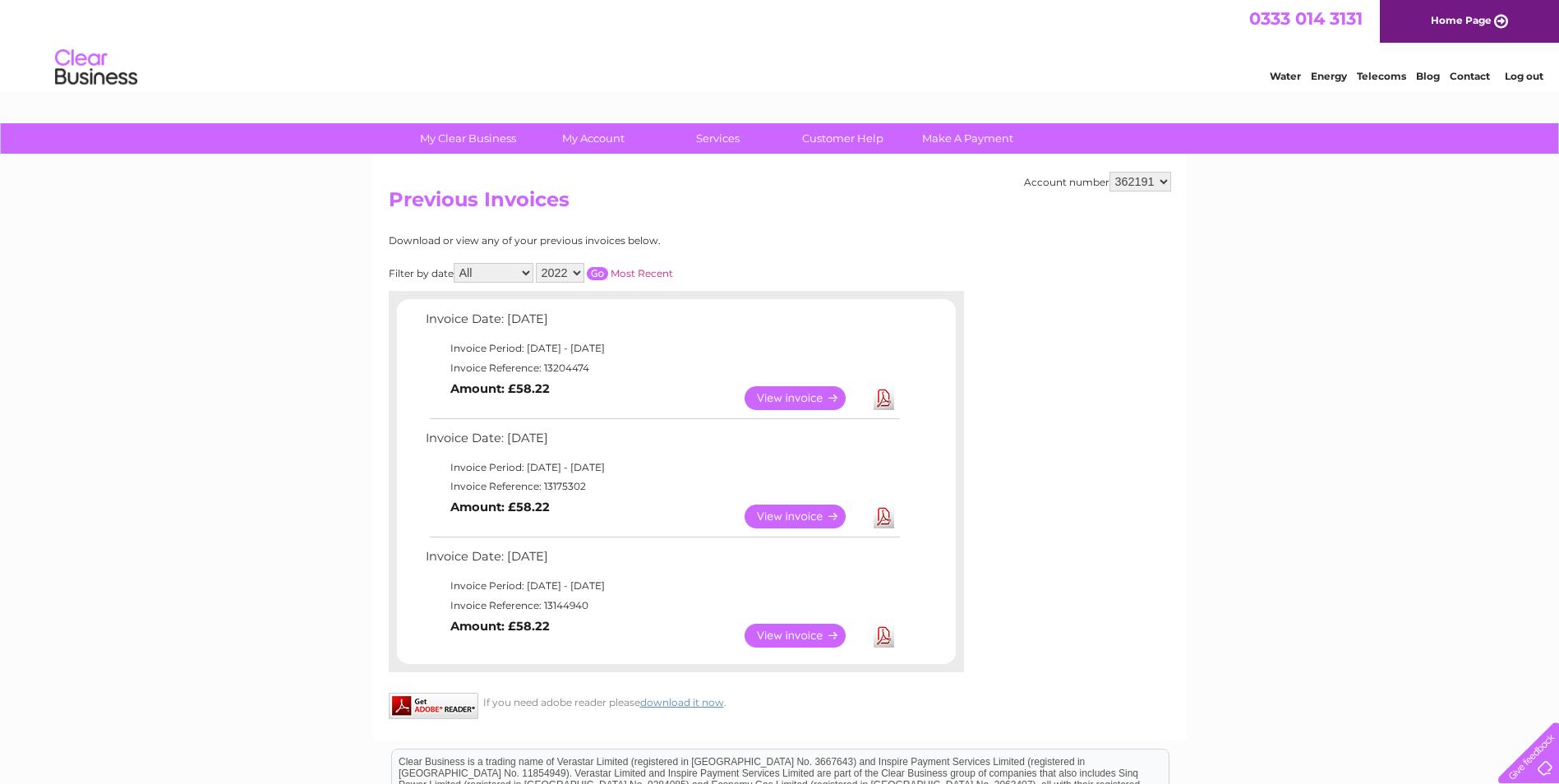
click at [576, 274] on select "2025 2024 2023 2022" at bounding box center [560, 273] width 49 height 20
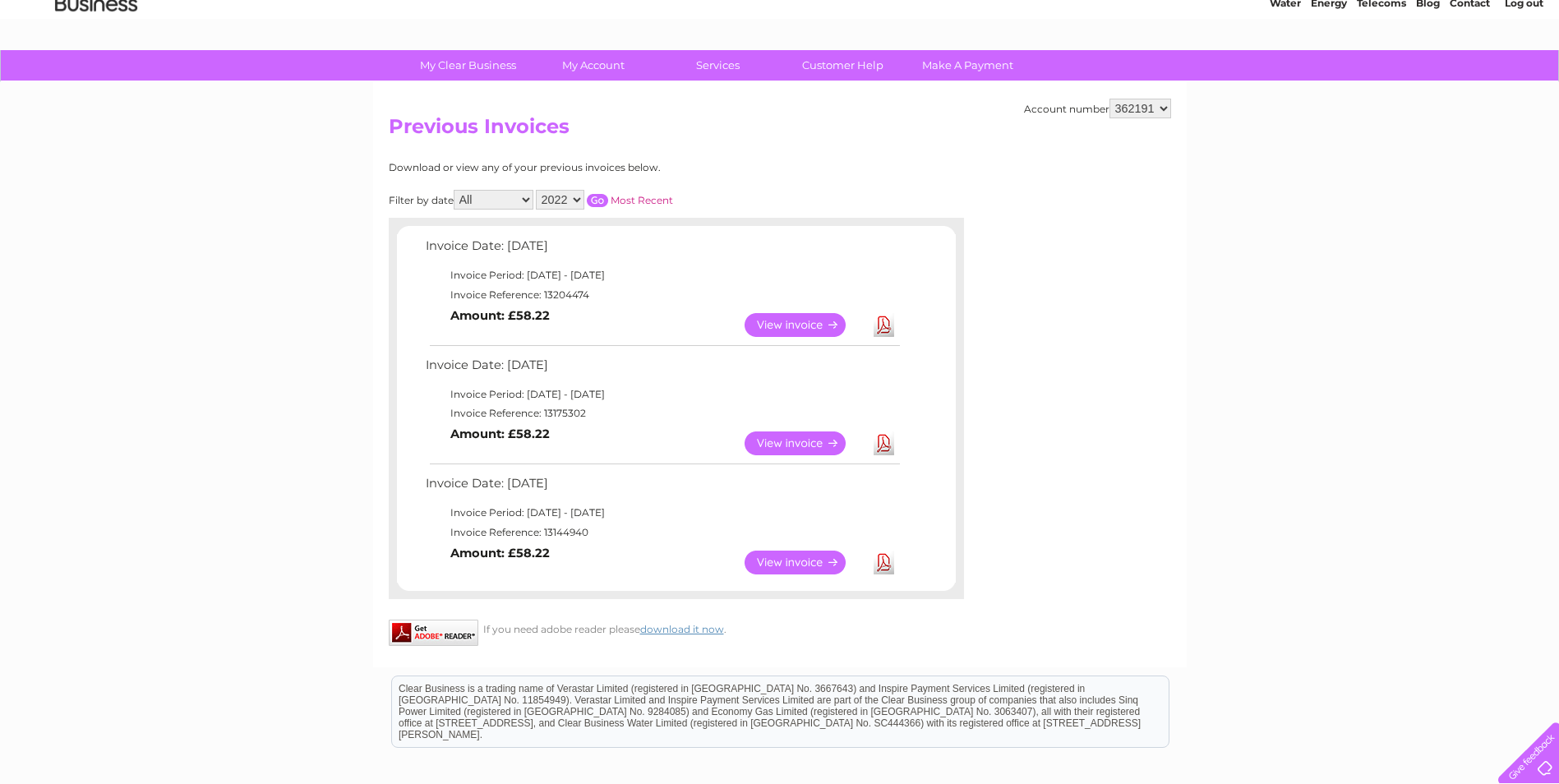
scroll to position [76, 0]
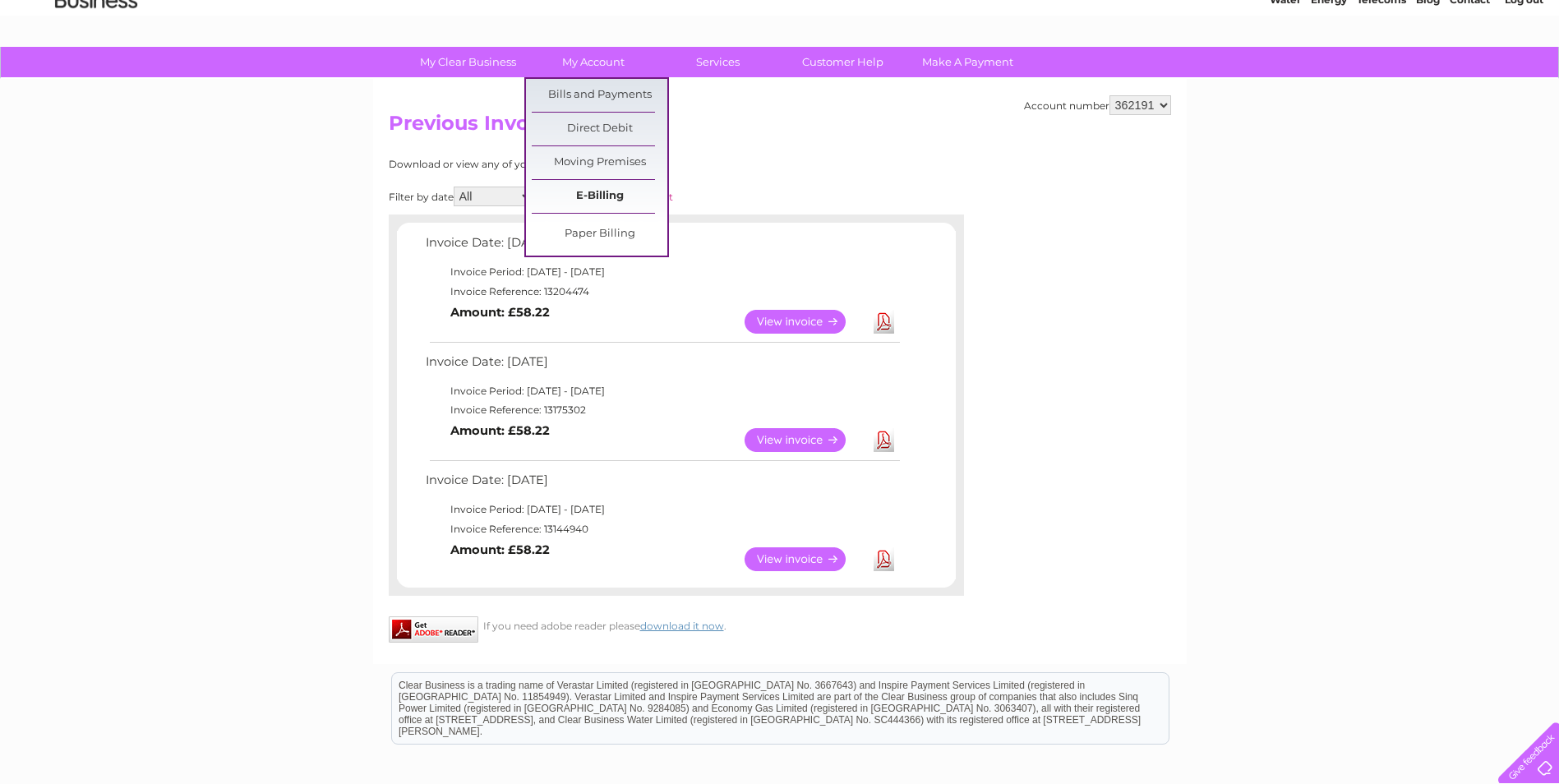
click at [616, 193] on link "E-Billing" at bounding box center [600, 197] width 136 height 33
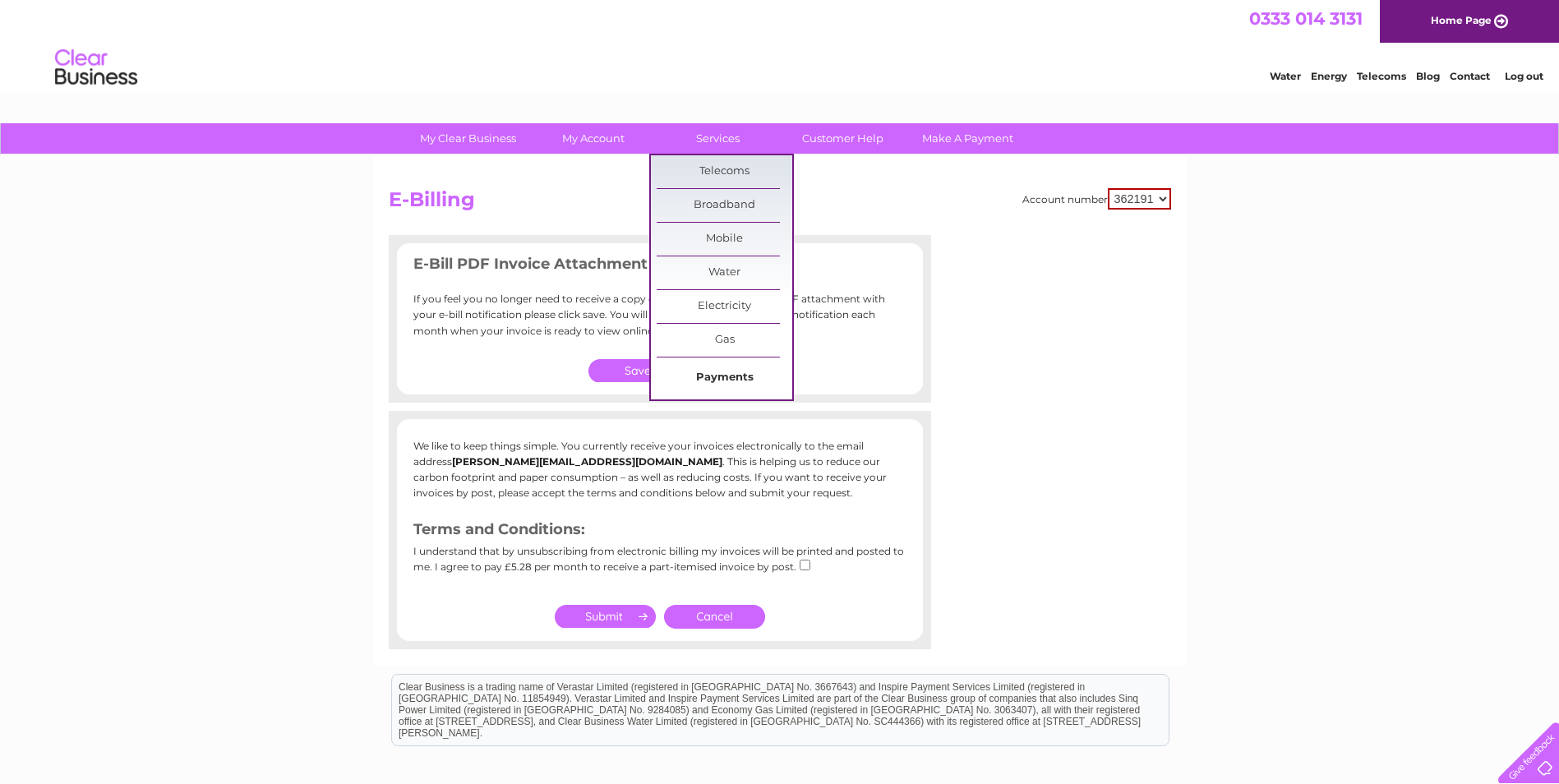
click at [725, 375] on link "Payments" at bounding box center [725, 378] width 136 height 33
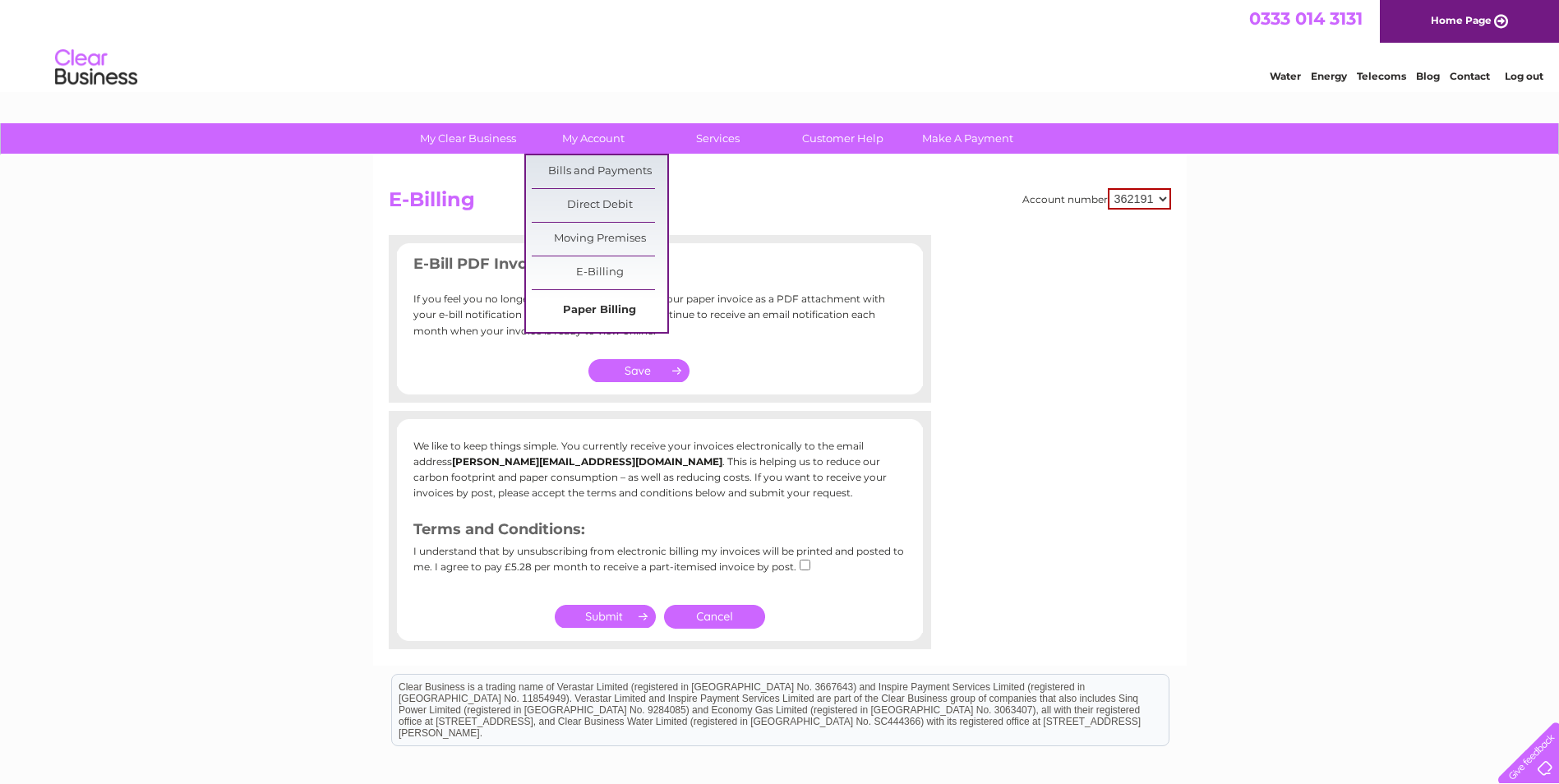
click at [620, 304] on link "Paper Billing" at bounding box center [600, 310] width 136 height 33
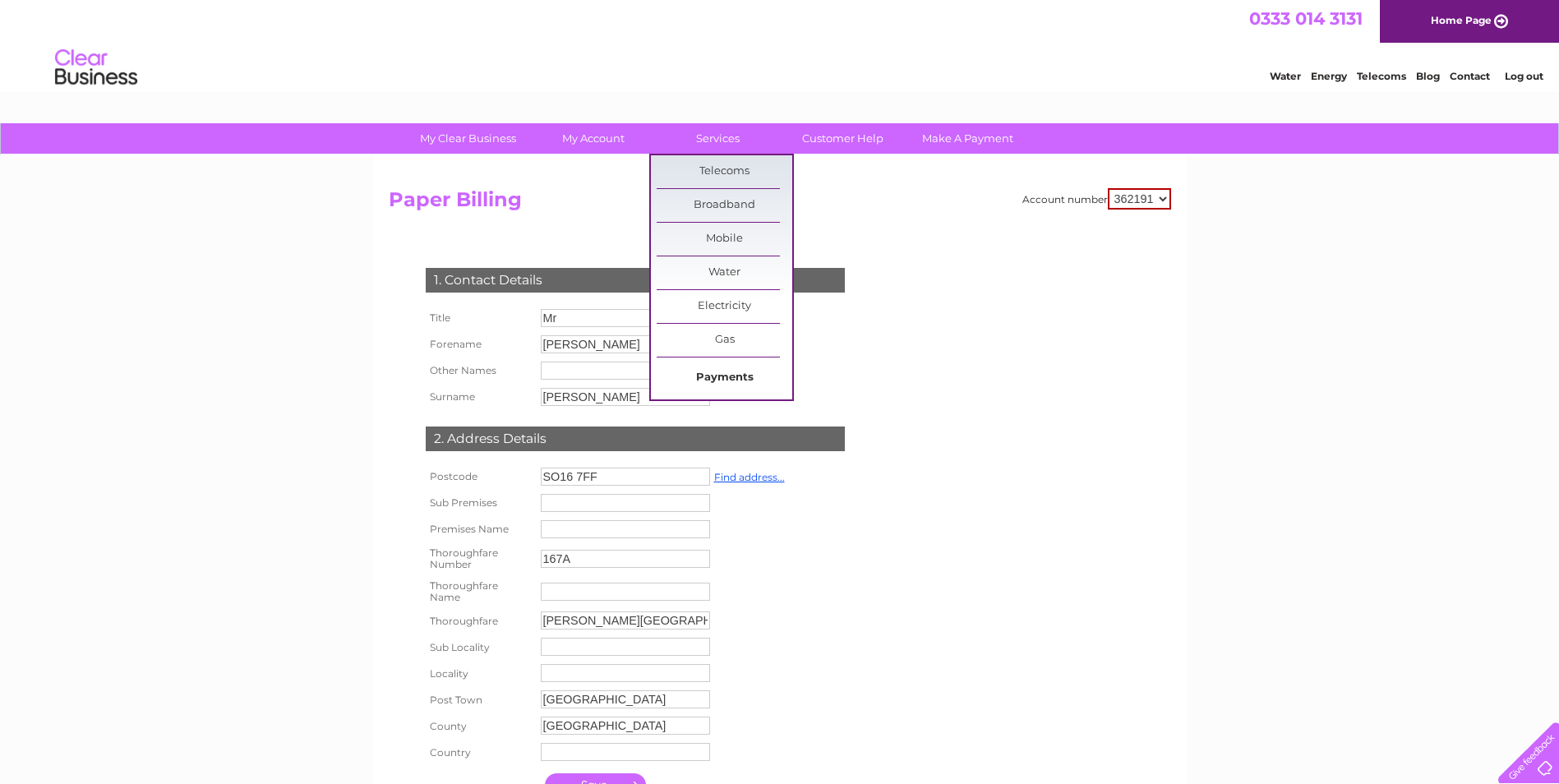
click at [741, 381] on link "Payments" at bounding box center [725, 378] width 136 height 33
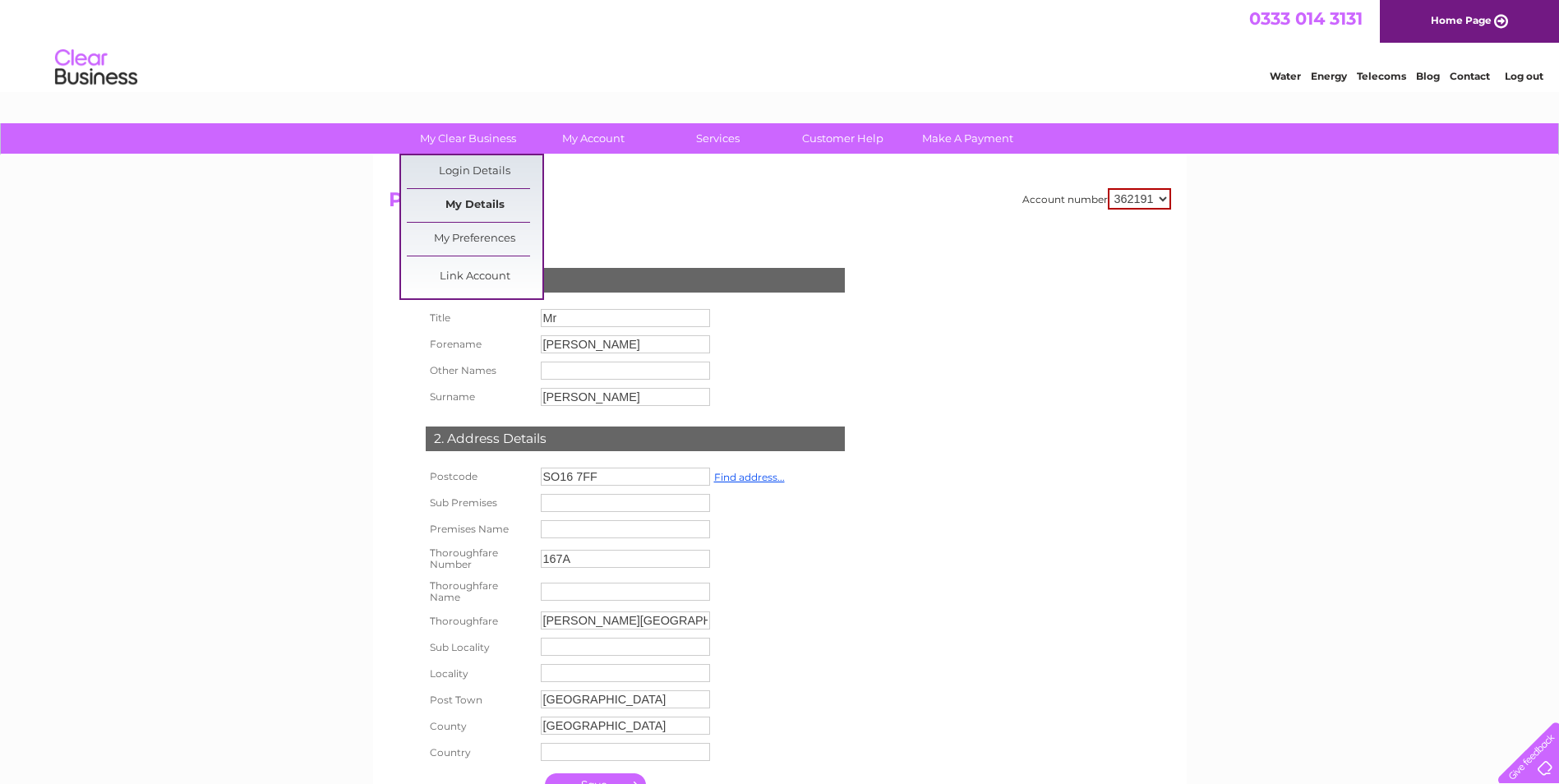
click at [475, 205] on link "My Details" at bounding box center [474, 205] width 136 height 33
